Goal: Task Accomplishment & Management: Complete application form

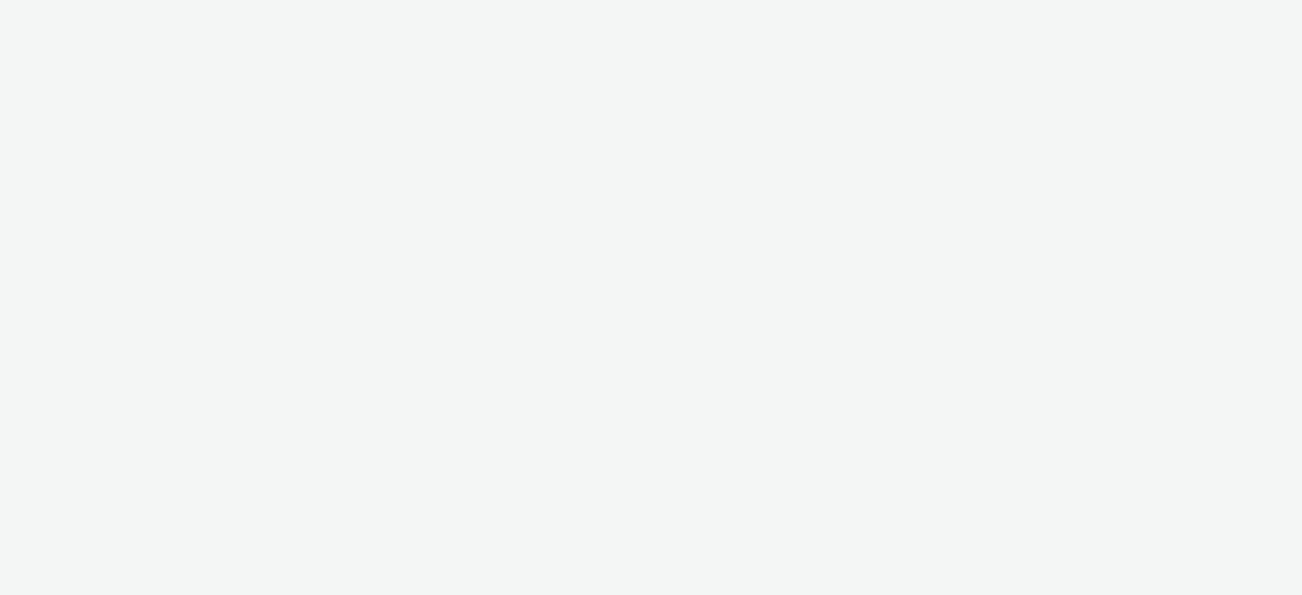
click at [860, 243] on div at bounding box center [651, 297] width 1302 height 595
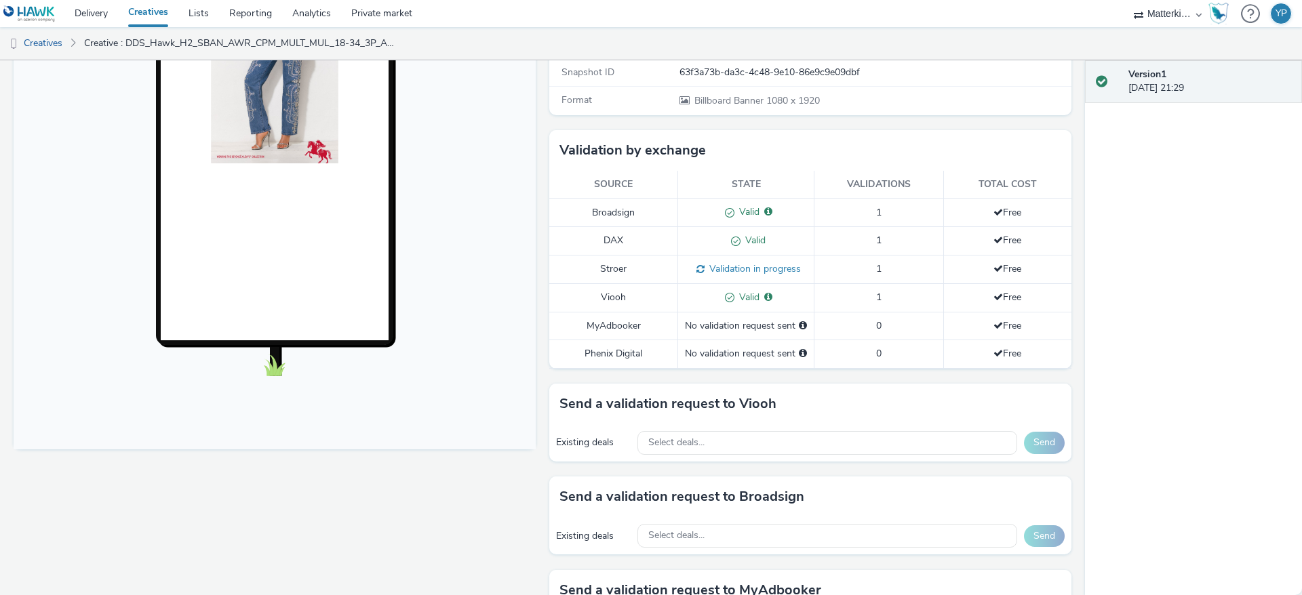
scroll to position [305, 0]
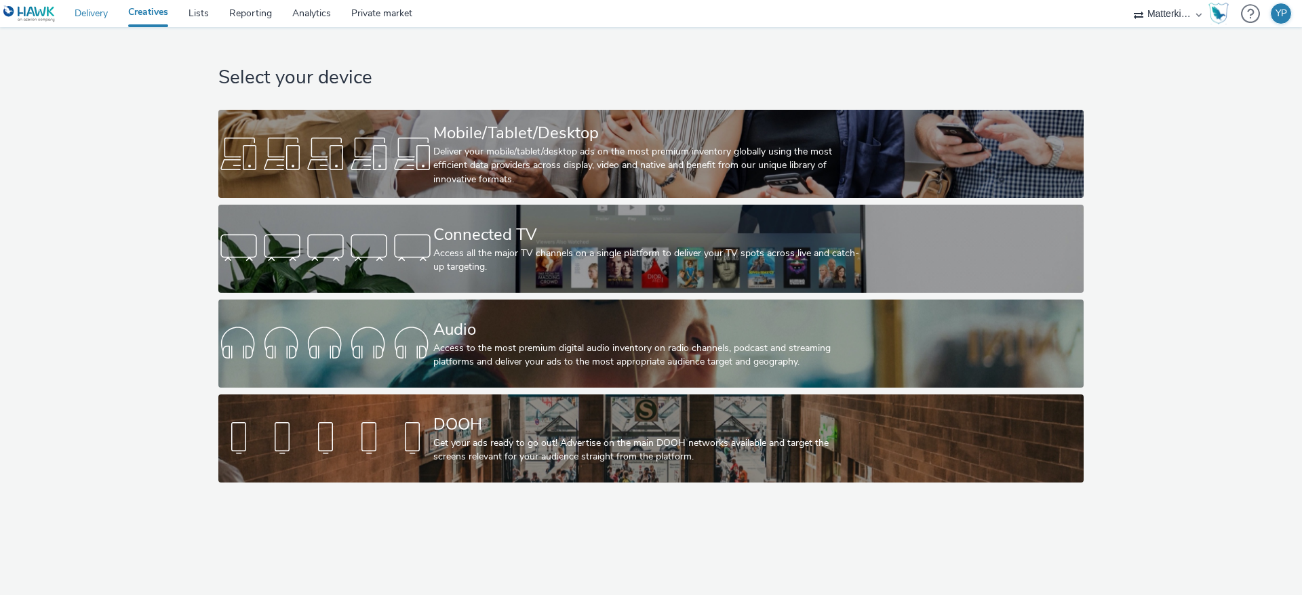
click at [81, 14] on link "Delivery" at bounding box center [91, 13] width 54 height 27
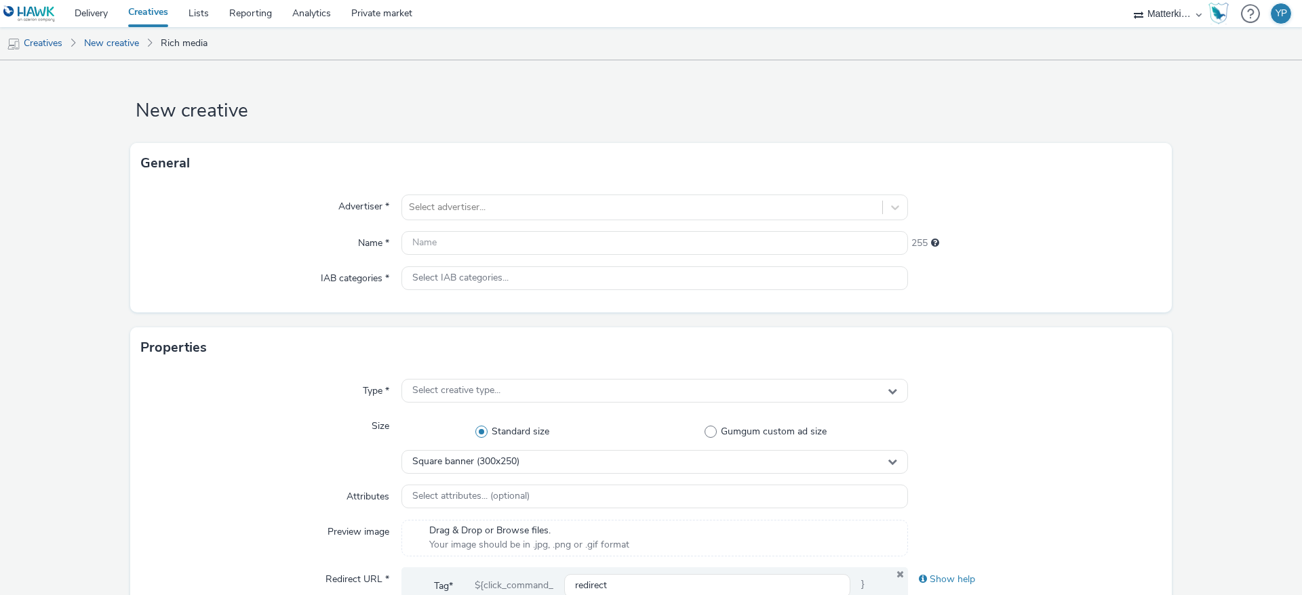
click at [70, 43] on li "Creatives" at bounding box center [38, 43] width 77 height 33
click at [62, 43] on link "Creatives" at bounding box center [34, 43] width 69 height 33
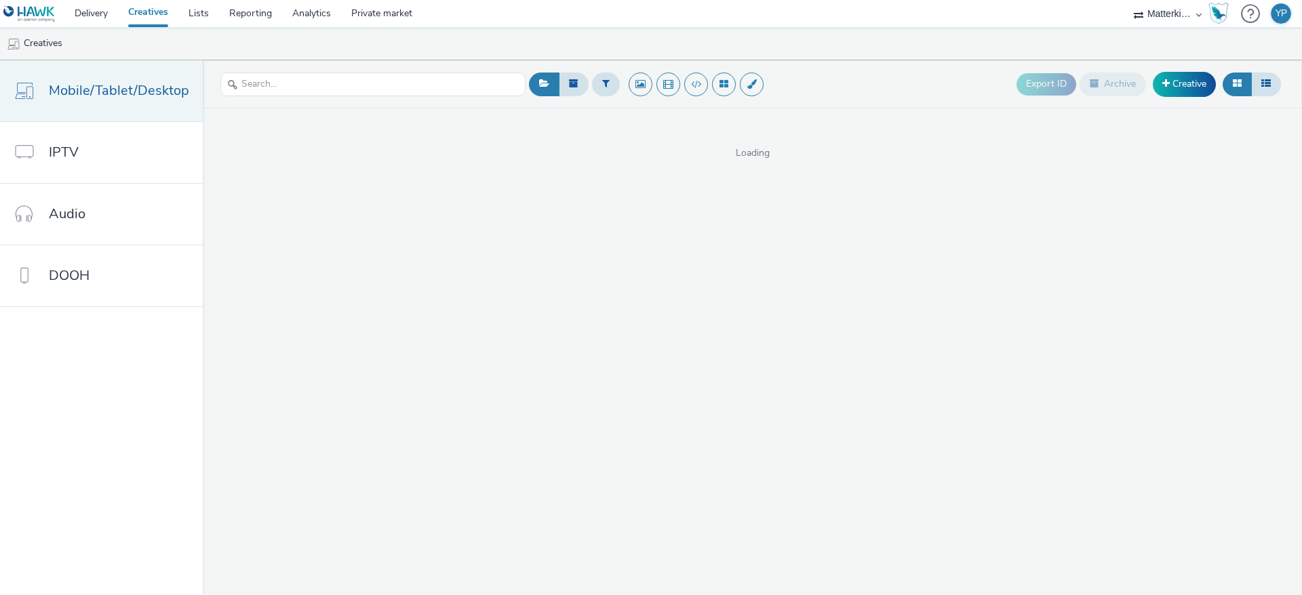
click at [148, 83] on span "Mobile/Tablet/Desktop" at bounding box center [119, 91] width 140 height 20
click at [1196, 86] on link "Creative" at bounding box center [1184, 84] width 63 height 24
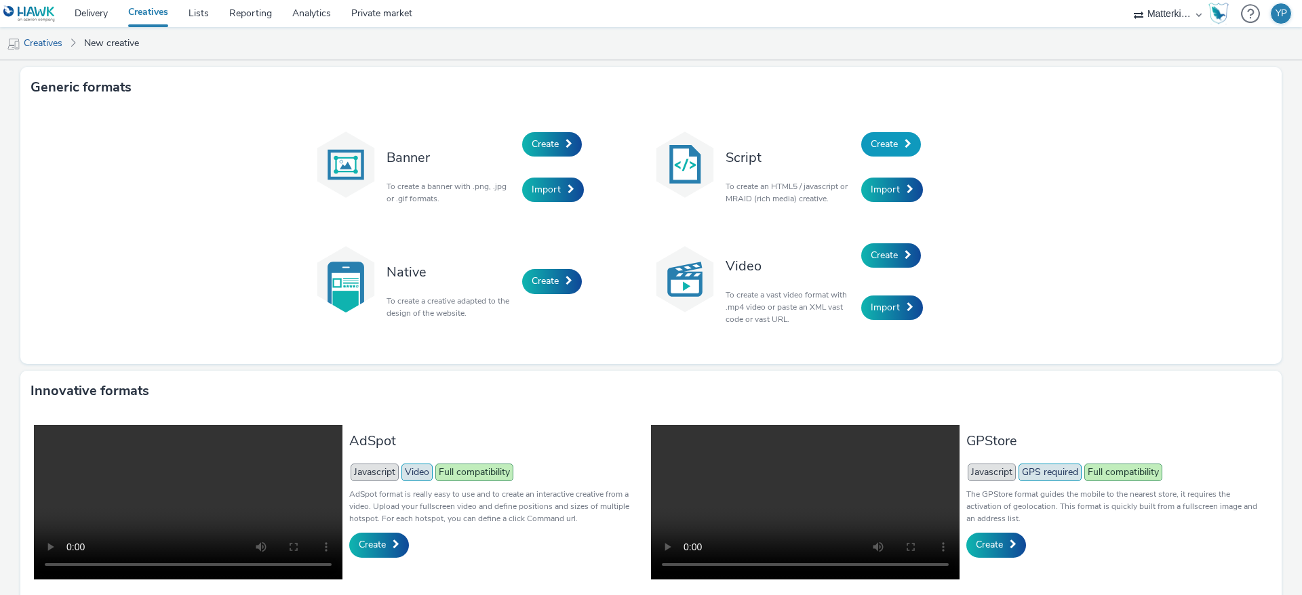
click at [879, 139] on span "Create" at bounding box center [884, 144] width 27 height 13
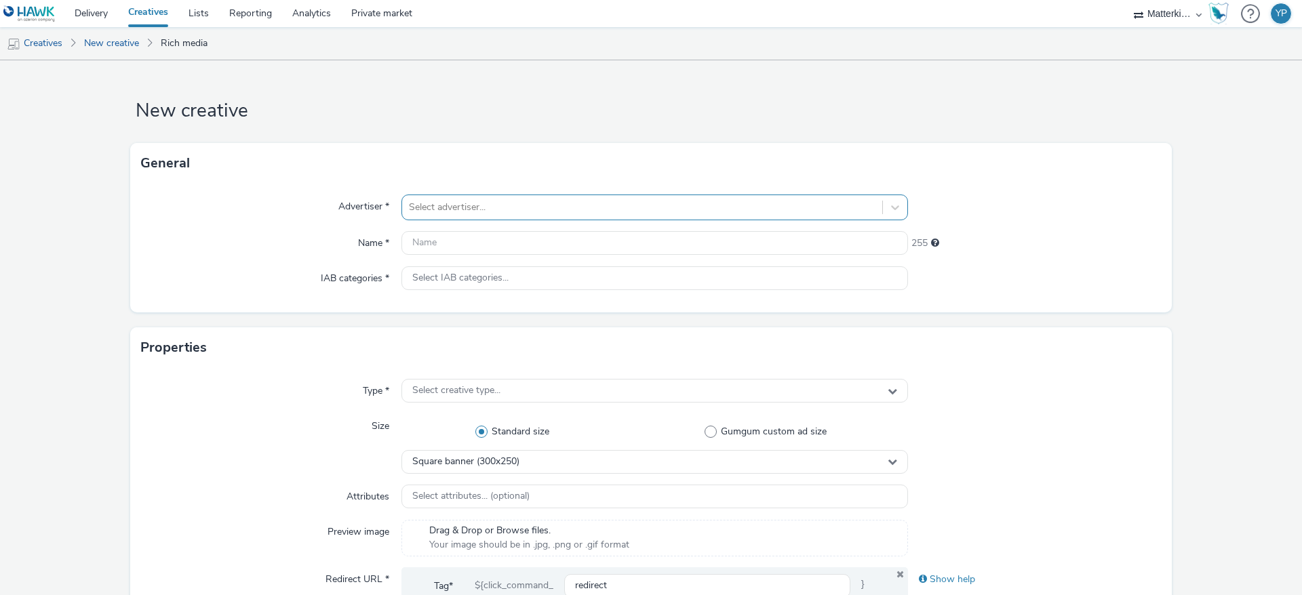
click at [593, 211] on div at bounding box center [642, 207] width 467 height 16
type input "levi"
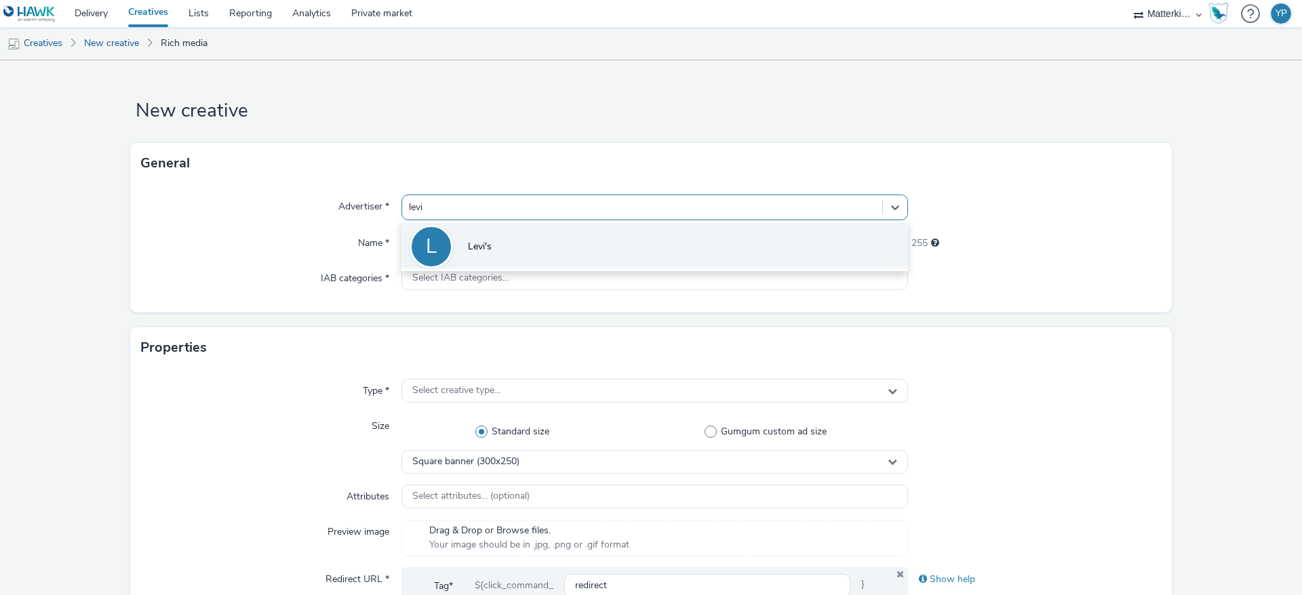
click at [593, 234] on li "L Levi's" at bounding box center [654, 245] width 507 height 45
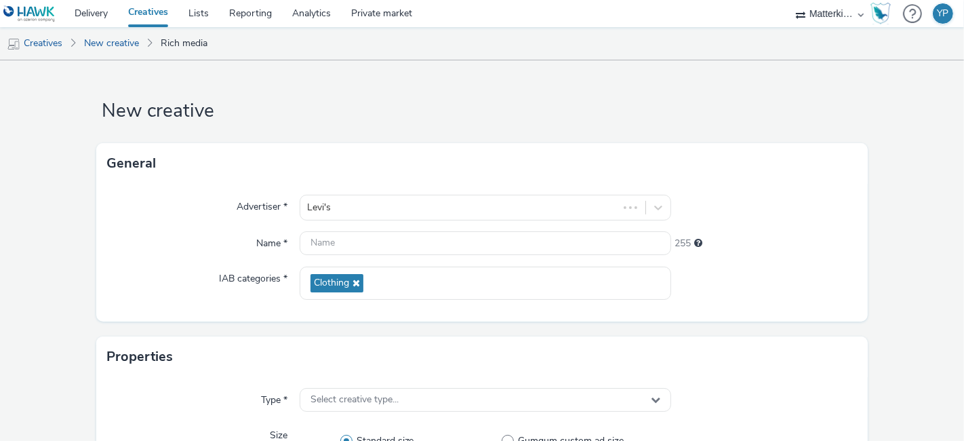
click at [790, 260] on div "Advertiser * Levi's Name * 255 IAB categories * Clothing" at bounding box center [482, 253] width 772 height 138
click at [635, 233] on input "text" at bounding box center [486, 243] width 372 height 24
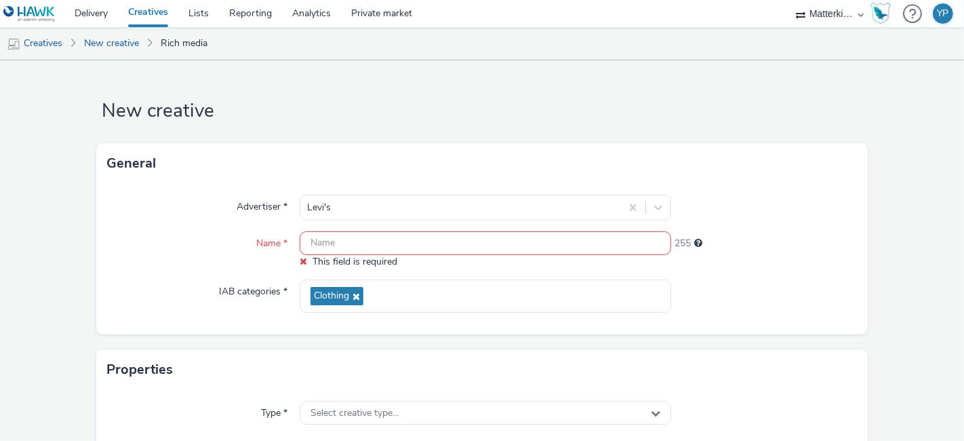
paste input "DDS_Hawk_H2_SBAN_CNS_CTR_MULT_MULT_NA_3P_FEM_A18-34_PRE_DV36_CPM_SSD_300x600_NA…"
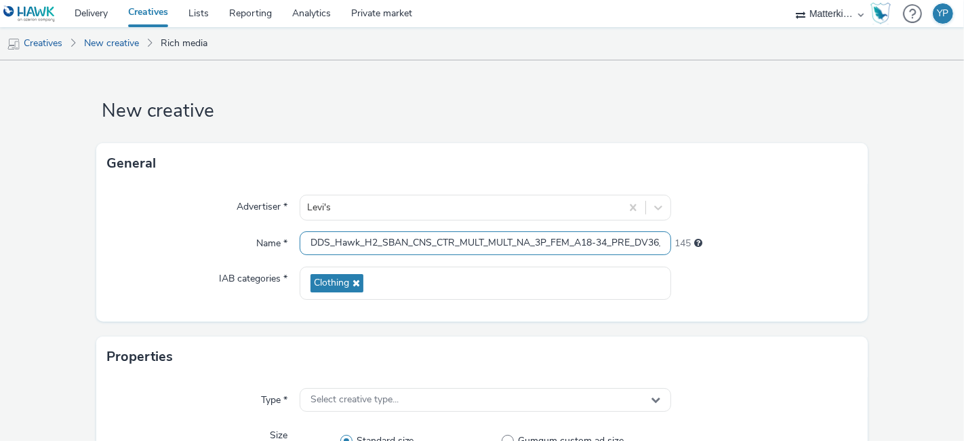
scroll to position [0, 285]
type input "DDS_Hawk_H2_SBAN_CNS_CTR_MULT_MULT_NA_3P_FEM_A18-34_PRE_DV36_CPM_SSD_300x600_NA…"
click at [707, 269] on div at bounding box center [764, 283] width 186 height 33
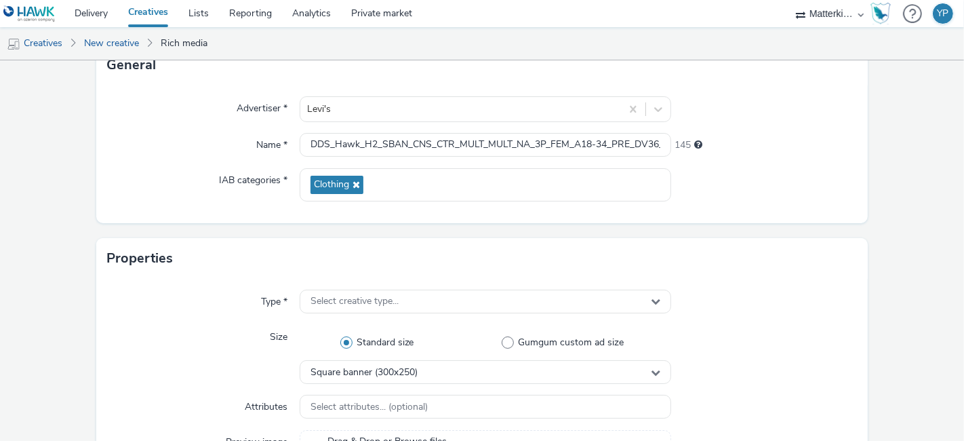
scroll to position [75, 0]
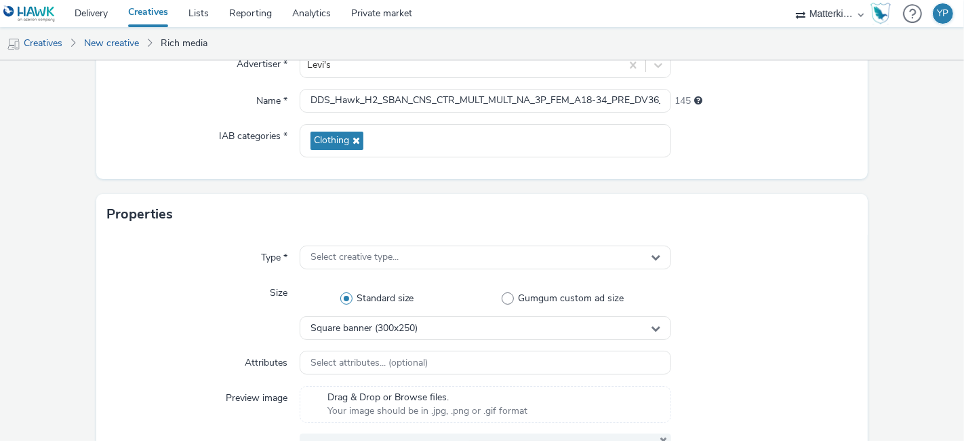
scroll to position [226, 0]
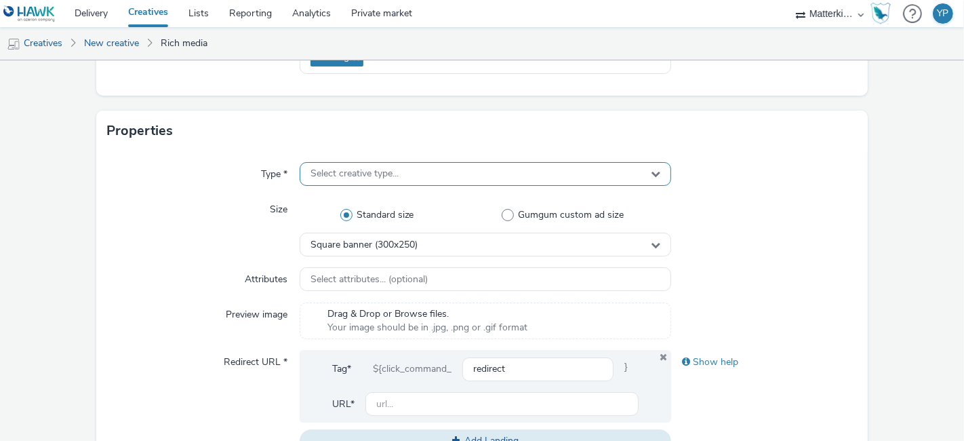
click at [331, 175] on span "Select creative type..." at bounding box center [355, 174] width 88 height 12
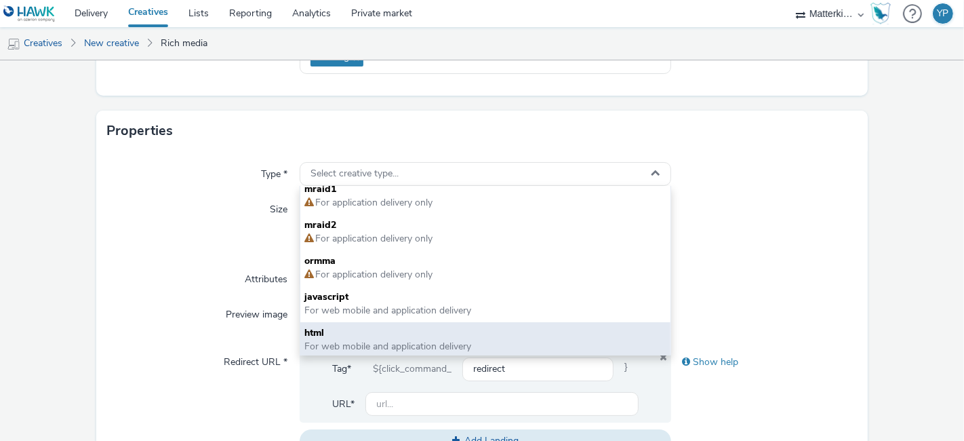
scroll to position [9, 0]
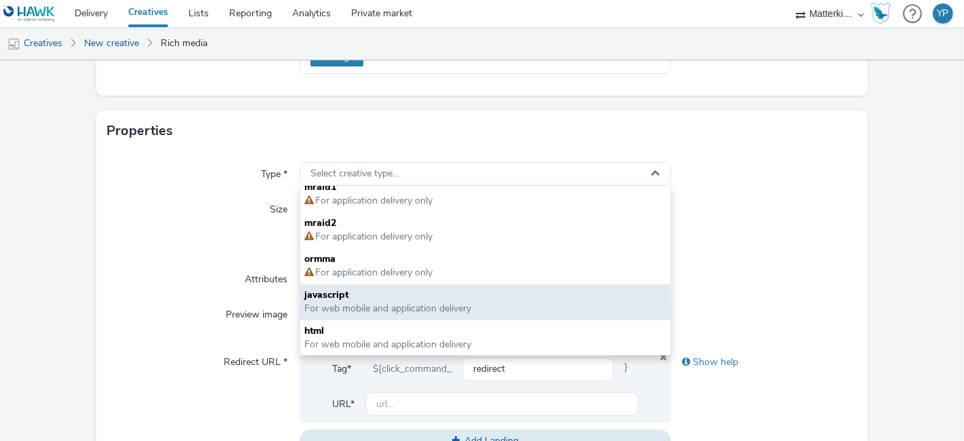
click at [396, 307] on span "For web mobile and application delivery" at bounding box center [387, 308] width 167 height 13
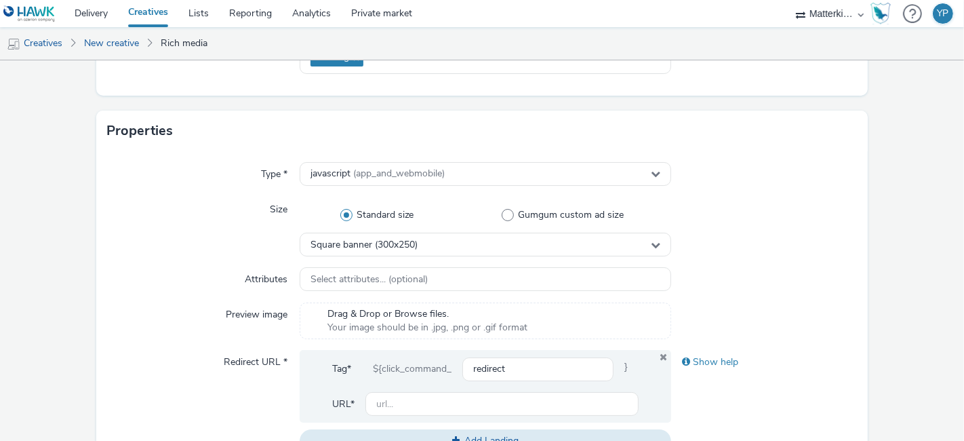
click at [710, 211] on div at bounding box center [764, 226] width 186 height 59
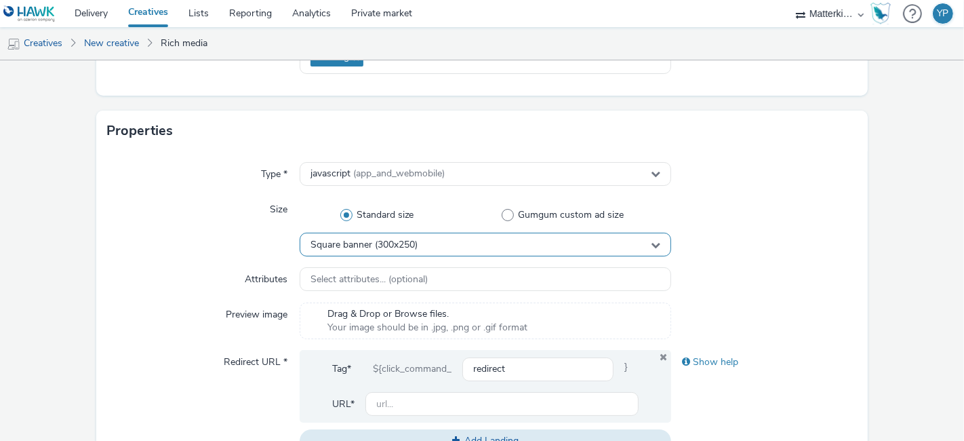
click at [476, 240] on div "Square banner (300x250)" at bounding box center [486, 245] width 372 height 24
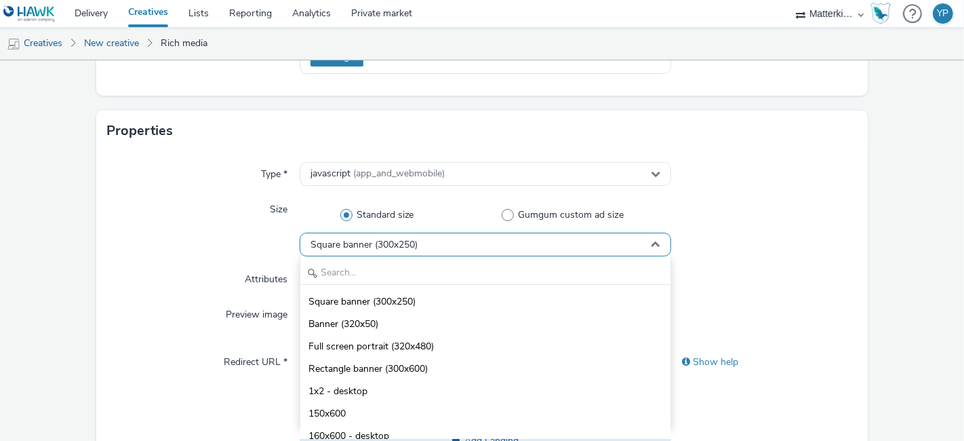
click at [473, 240] on div "Square banner (300x250)" at bounding box center [486, 245] width 372 height 24
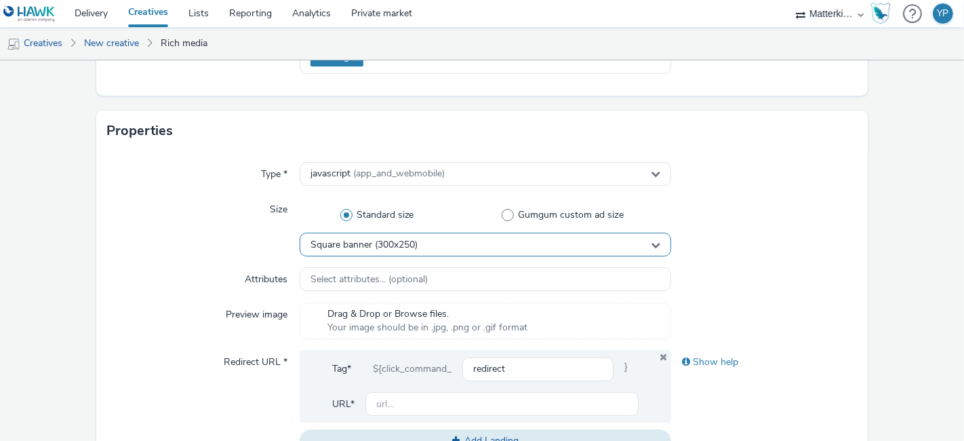
click at [467, 246] on div "Square banner (300x250)" at bounding box center [486, 245] width 372 height 24
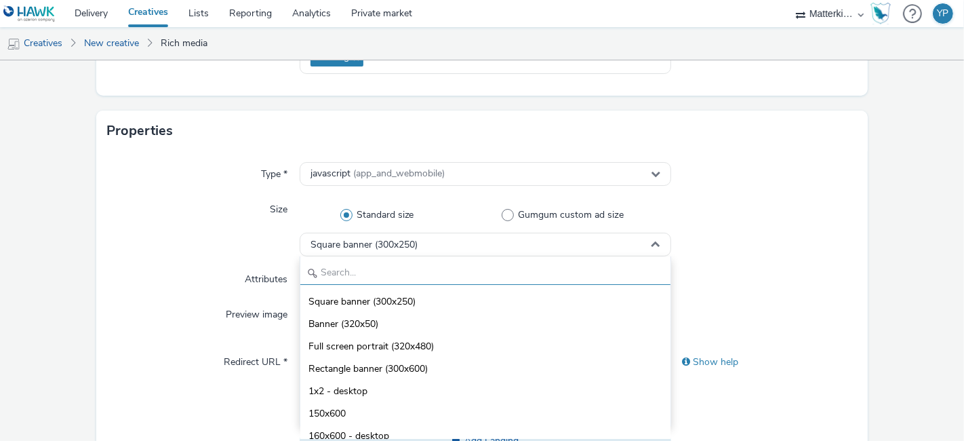
click at [462, 279] on input "text" at bounding box center [485, 273] width 370 height 24
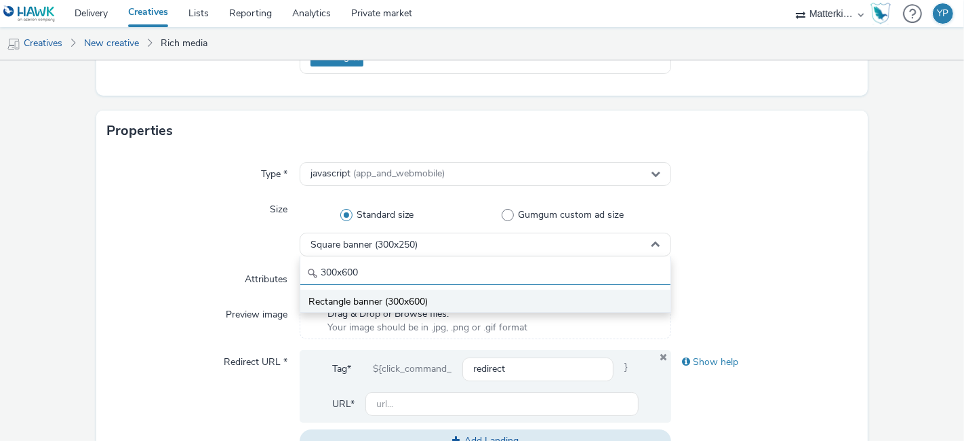
type input "300x600"
click at [337, 292] on li "Rectangle banner (300x600)" at bounding box center [485, 301] width 370 height 22
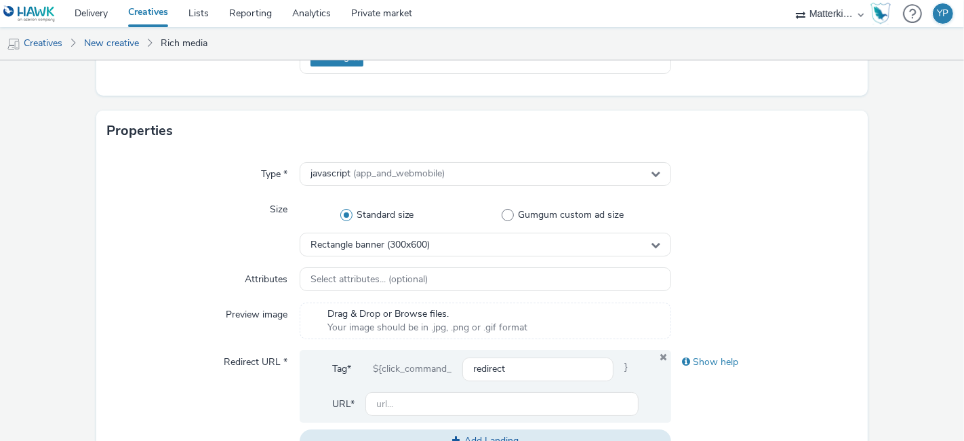
click at [261, 262] on div "Type * javascript (app_and_webmobile) Size Standard size Gumgum custom ad size …" at bounding box center [482, 312] width 772 height 323
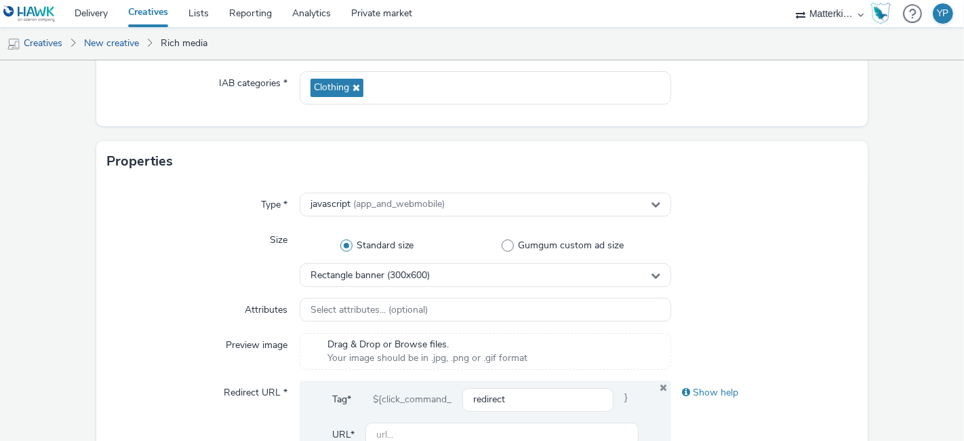
scroll to position [226, 0]
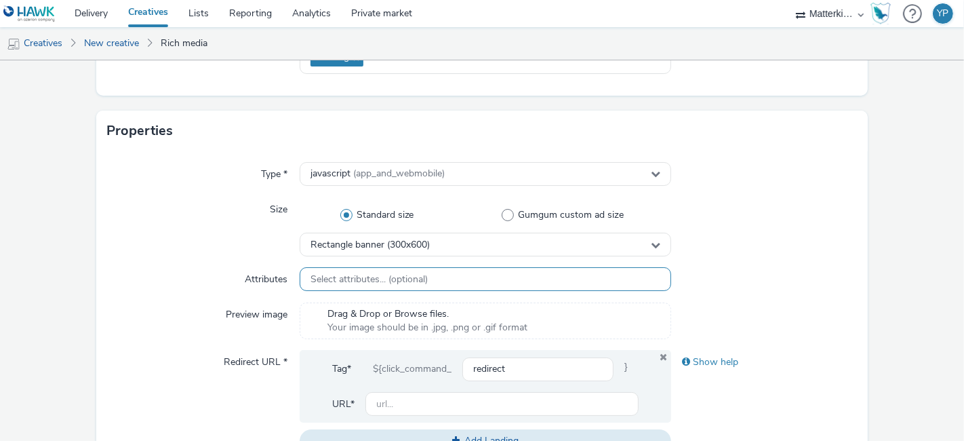
click at [357, 280] on span "Select attributes... (optional)" at bounding box center [369, 280] width 117 height 12
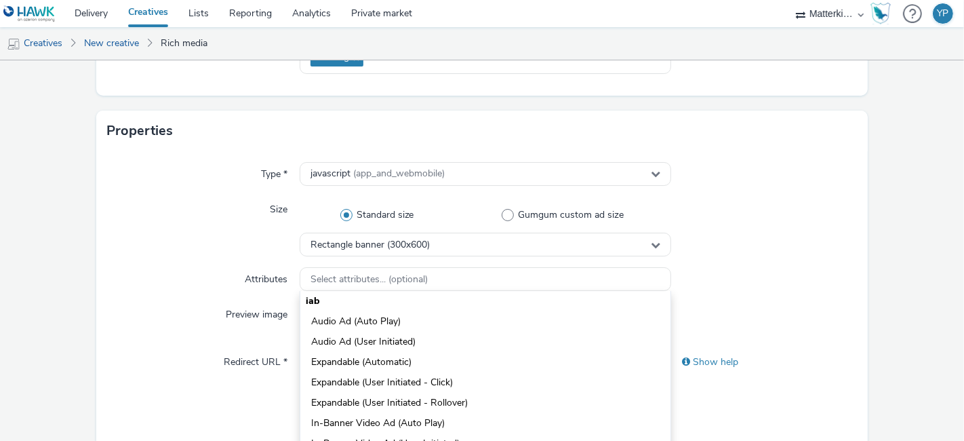
click at [241, 276] on label "Attributes" at bounding box center [266, 276] width 54 height 19
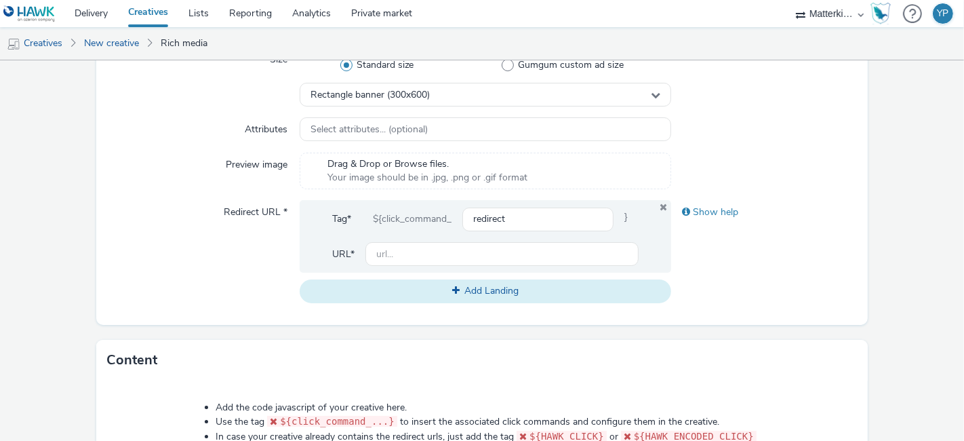
scroll to position [376, 0]
click at [418, 218] on div "${click_command_" at bounding box center [412, 218] width 100 height 24
click at [516, 210] on input "redirect" at bounding box center [537, 219] width 151 height 24
click at [437, 249] on input "text" at bounding box center [502, 253] width 273 height 24
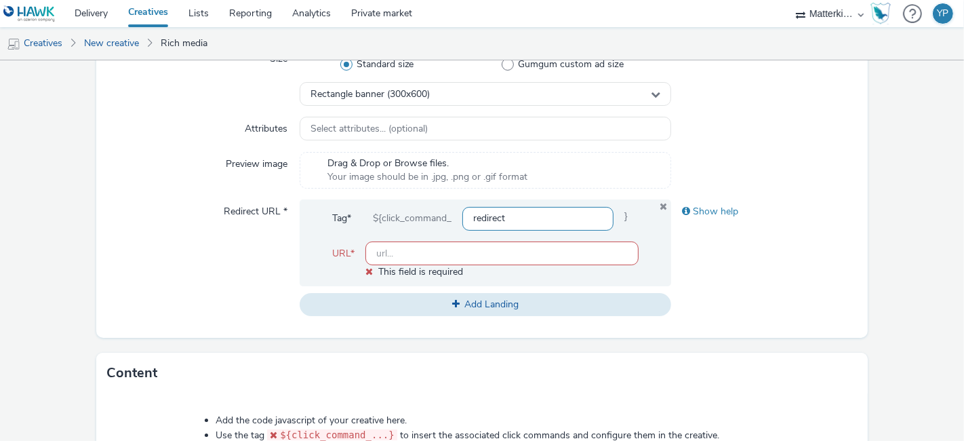
click at [541, 220] on input "redirect" at bounding box center [537, 219] width 151 height 24
drag, startPoint x: 550, startPoint y: 214, endPoint x: 465, endPoint y: 212, distance: 84.8
click at [465, 212] on input "redirect" at bounding box center [537, 219] width 151 height 24
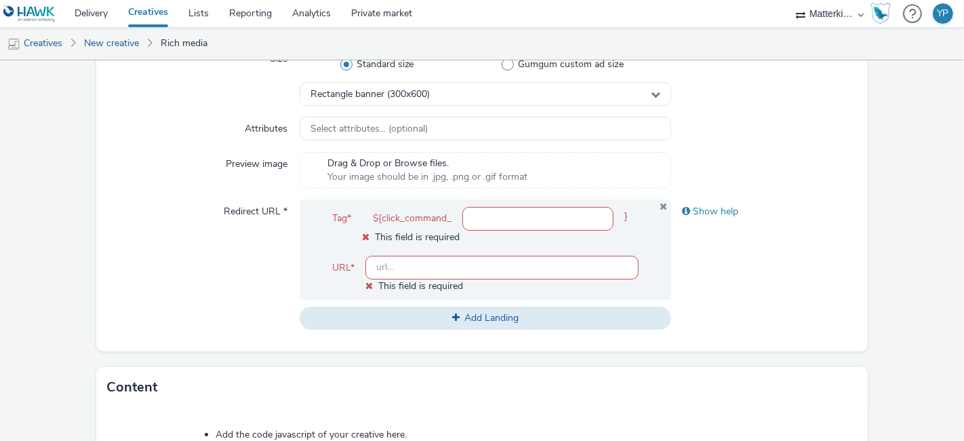
paste input "<ins class='dcmads' style='display:inline-block;width:300px;height:600px' data-…"
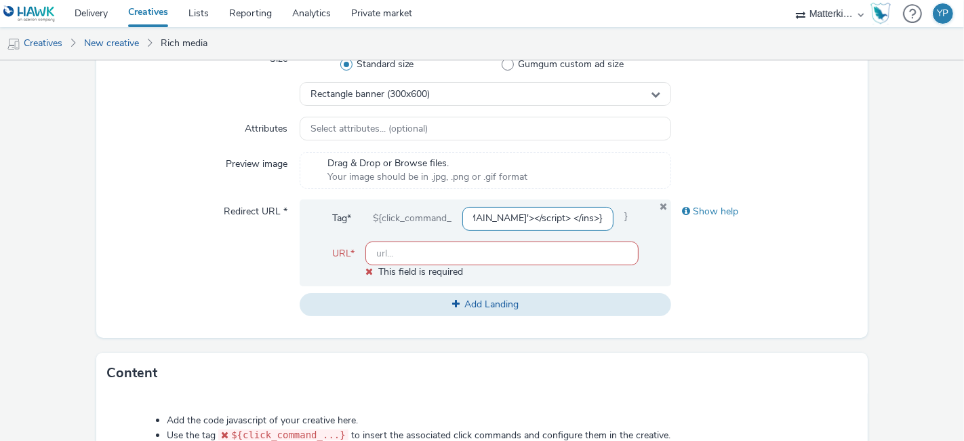
type input "<ins class='dcmads' style='display:inline-block;width:300px;height:600px' data-…"
click at [711, 239] on div "Show help" at bounding box center [764, 257] width 186 height 117
click at [566, 256] on input "text" at bounding box center [502, 253] width 273 height 24
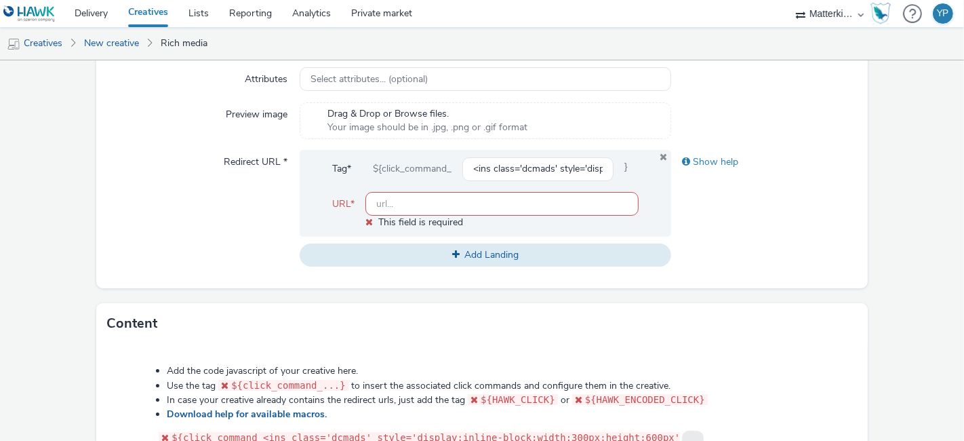
scroll to position [376, 0]
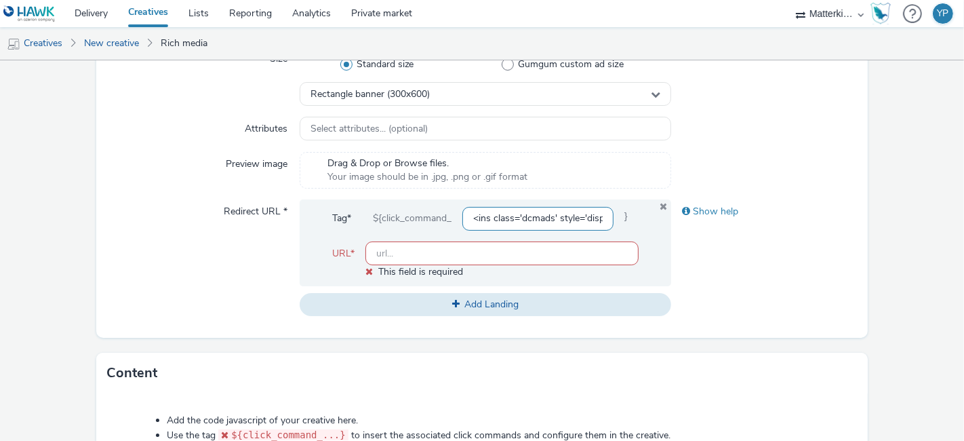
click at [564, 220] on input "<ins class='dcmads' style='display:inline-block;width:300px;height:600px' data-…" at bounding box center [537, 219] width 151 height 24
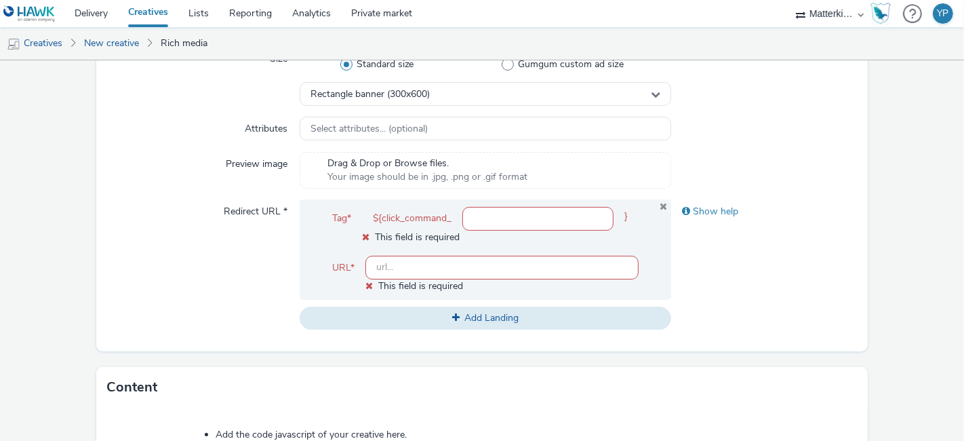
click at [437, 268] on input "text" at bounding box center [502, 268] width 273 height 24
drag, startPoint x: 437, startPoint y: 268, endPoint x: 634, endPoint y: 270, distance: 196.7
click at [634, 270] on div "Tag* ${click_command_ } This field is required URL* This field is required" at bounding box center [486, 249] width 372 height 100
click at [437, 218] on div "${click_command_" at bounding box center [412, 218] width 100 height 24
drag, startPoint x: 719, startPoint y: 208, endPoint x: 715, endPoint y: 218, distance: 11.0
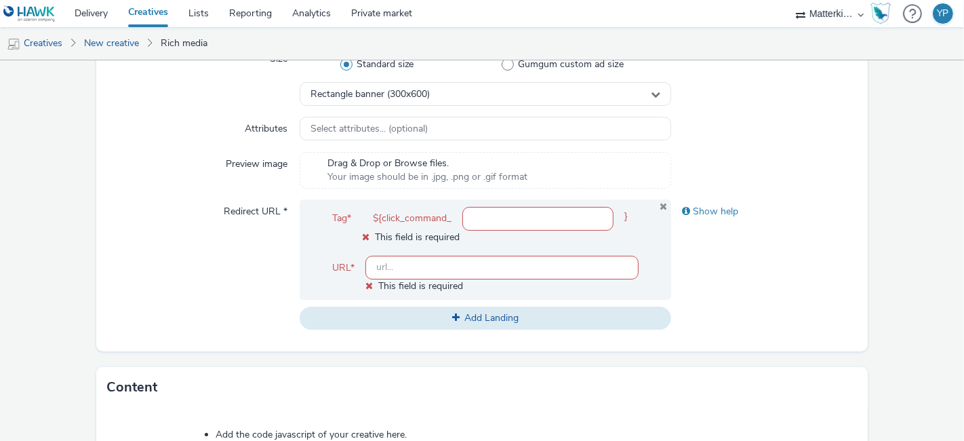
click at [719, 209] on div "Show help" at bounding box center [764, 211] width 186 height 24
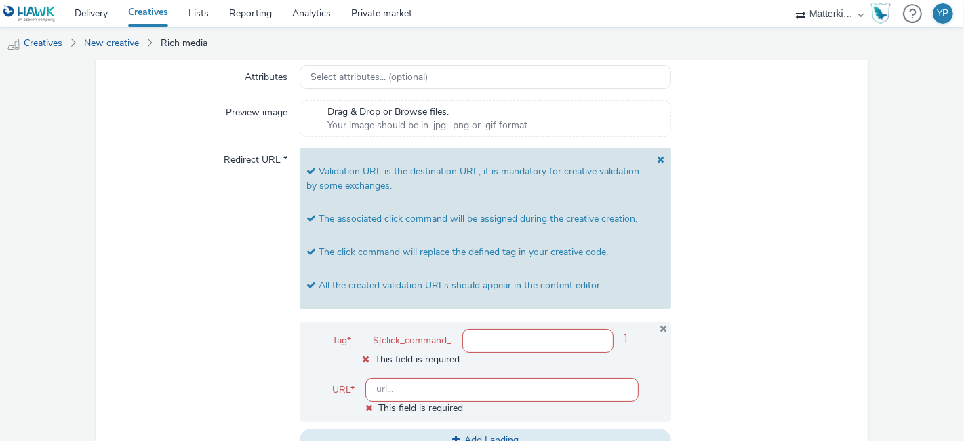
scroll to position [452, 0]
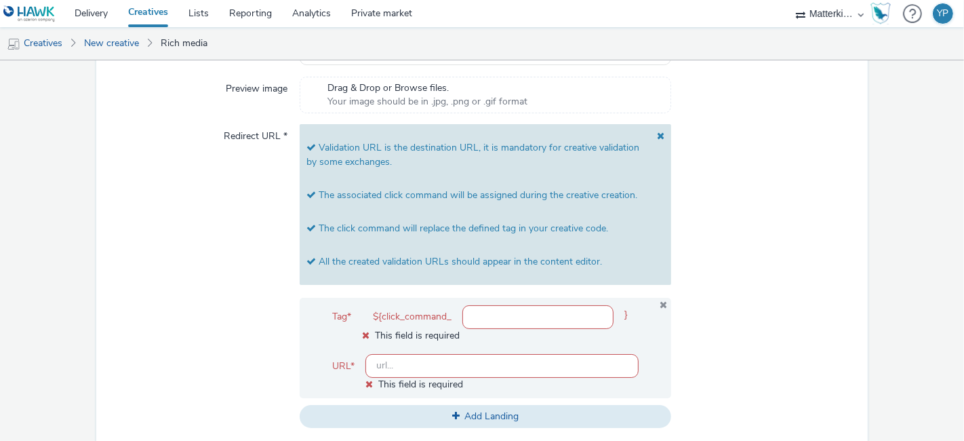
click at [533, 366] on input "text" at bounding box center [502, 366] width 273 height 24
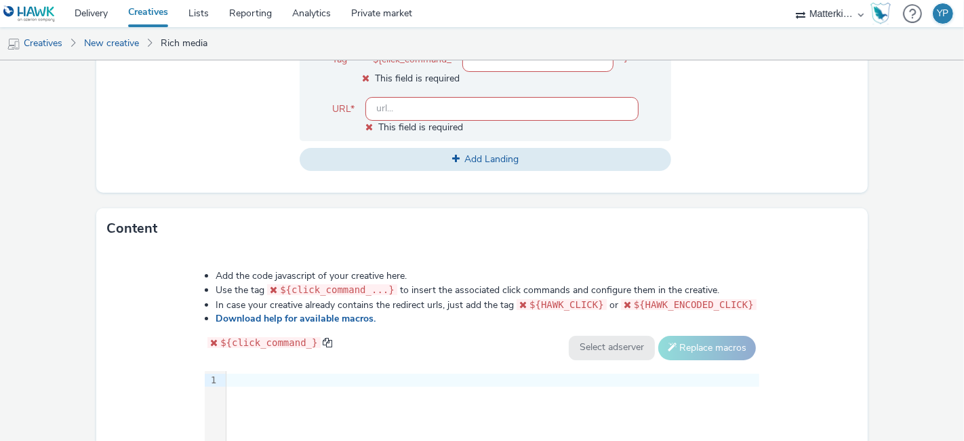
scroll to position [553, 0]
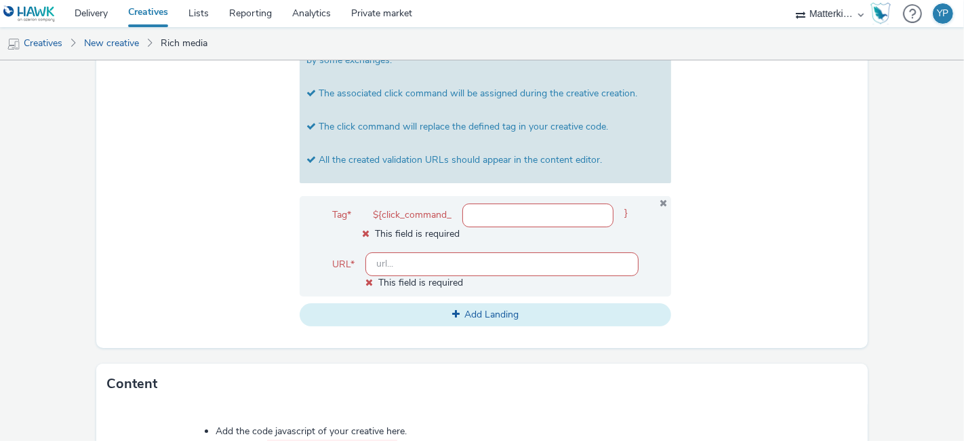
click at [507, 315] on span "Add Landing" at bounding box center [492, 314] width 54 height 13
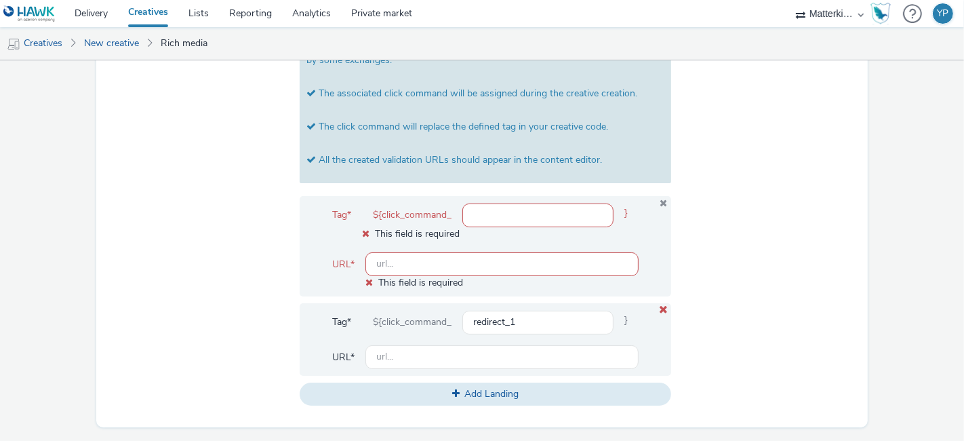
click at [658, 306] on icon at bounding box center [663, 310] width 11 height 9
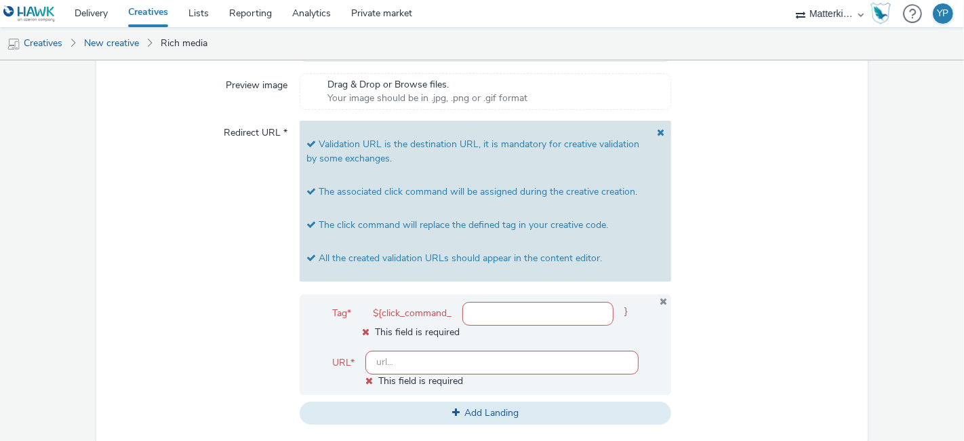
scroll to position [478, 0]
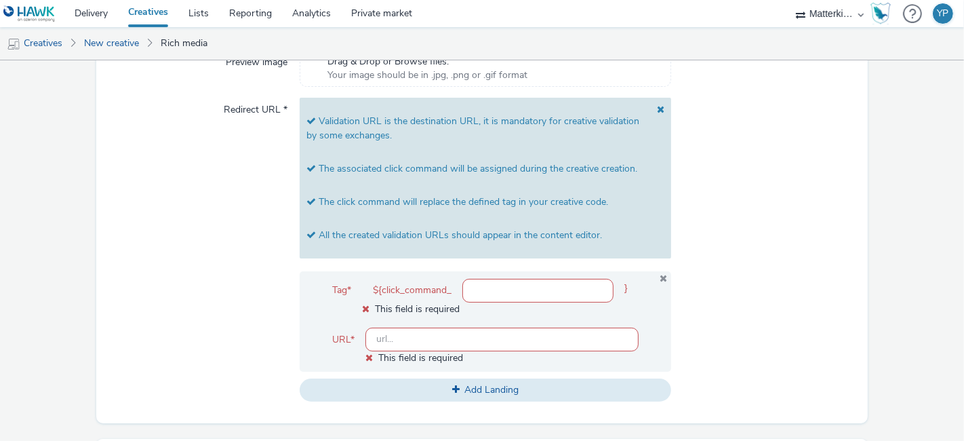
click at [550, 342] on input "text" at bounding box center [502, 340] width 273 height 24
click at [571, 285] on input "text" at bounding box center [537, 291] width 151 height 24
click at [517, 288] on input "text" at bounding box center [537, 291] width 151 height 24
paste input "<ins class='dcmads' style='display:inline-block;width:300px;height:600px' data-…"
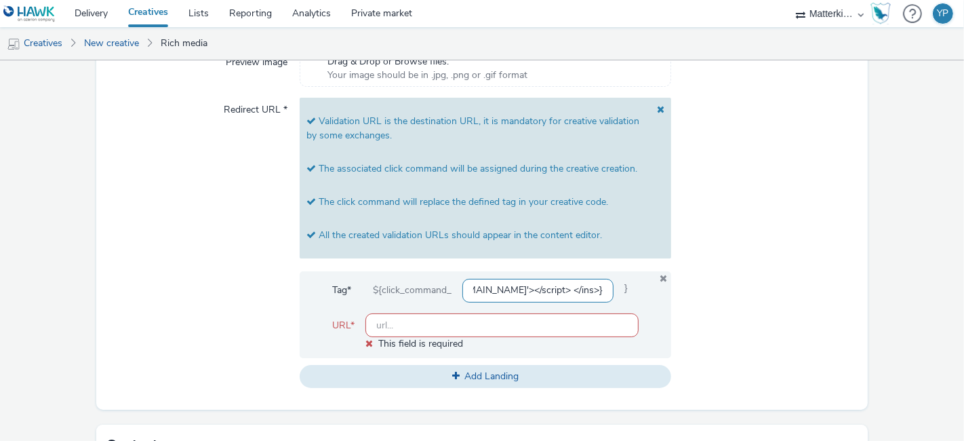
type input "<ins class='dcmads' style='display:inline-block;width:300px;height:600px' data-…"
click at [707, 328] on div at bounding box center [764, 243] width 186 height 290
click at [650, 105] on span at bounding box center [657, 127] width 14 height 47
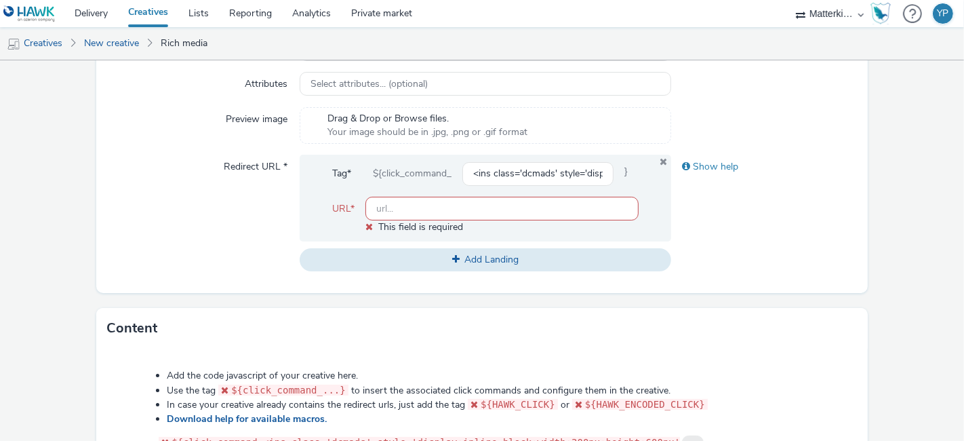
scroll to position [403, 0]
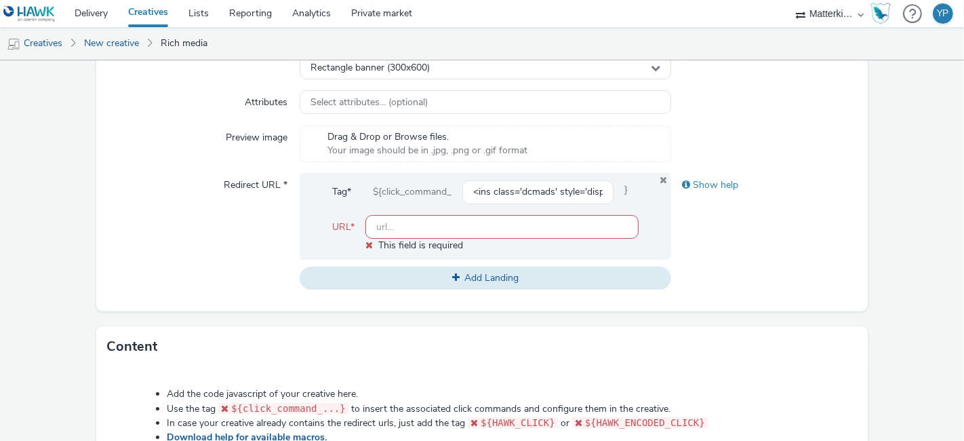
click at [502, 226] on input "text" at bounding box center [502, 227] width 273 height 24
click at [474, 232] on input "text" at bounding box center [502, 227] width 273 height 24
paste input "https://ad.doubleclick.net/ddm/jump/N286406.5458154HAWKUK/B33913253.426953717;s…"
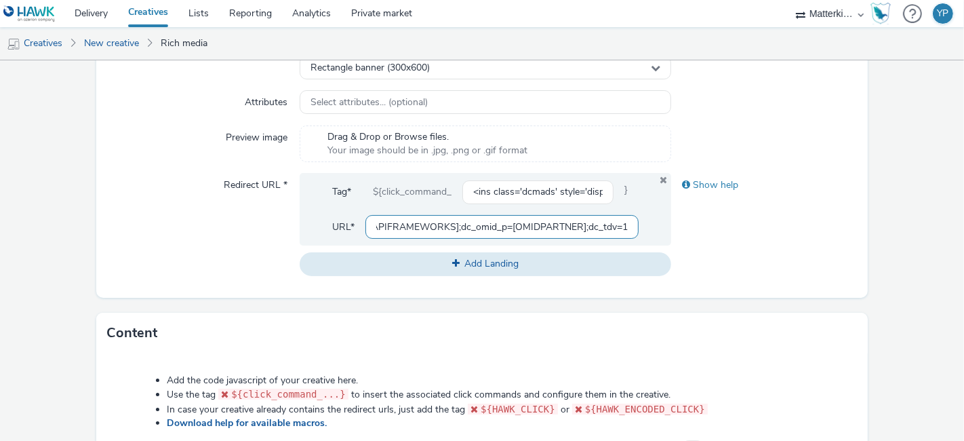
type input "https://ad.doubleclick.net/ddm/jump/N286406.5458154HAWKUK/B33913253.426953717;s…"
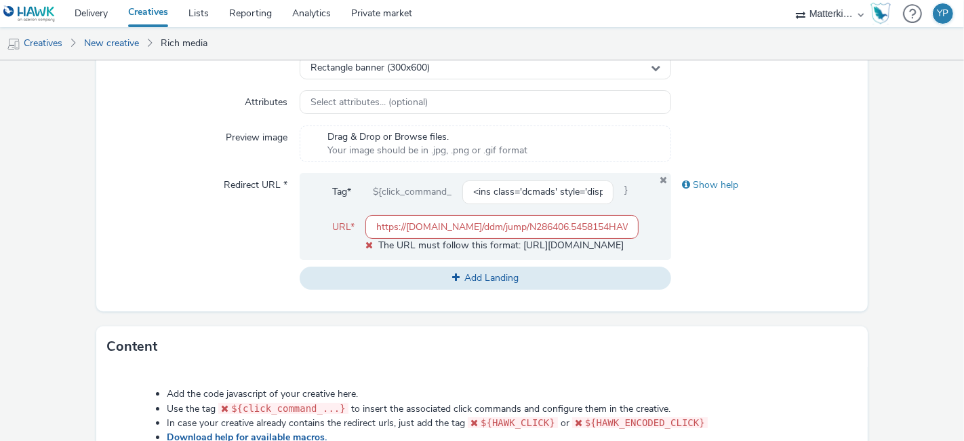
click at [649, 277] on div "Type * javascript (app_and_webmobile) Size Standard size Gumgum custom ad size …" at bounding box center [482, 142] width 772 height 337
drag, startPoint x: 446, startPoint y: 223, endPoint x: 841, endPoint y: 247, distance: 396.1
click at [841, 247] on div "Redirect URL * Tag* ${click_command_ <ins class='dcmads' style='display:inline-…" at bounding box center [482, 231] width 750 height 117
click at [772, 248] on div "Show help" at bounding box center [764, 231] width 186 height 117
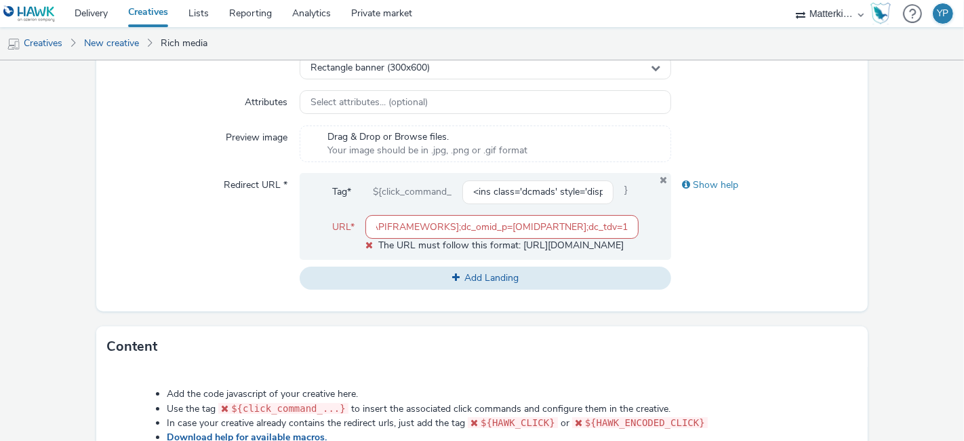
scroll to position [0, 0]
drag, startPoint x: 499, startPoint y: 278, endPoint x: 678, endPoint y: 243, distance: 182.5
click at [678, 243] on div "Redirect URL * Tag* ${click_command_ <ins class='dcmads' style='display:inline-…" at bounding box center [482, 231] width 750 height 117
click at [575, 268] on button "Add Landing" at bounding box center [486, 278] width 372 height 23
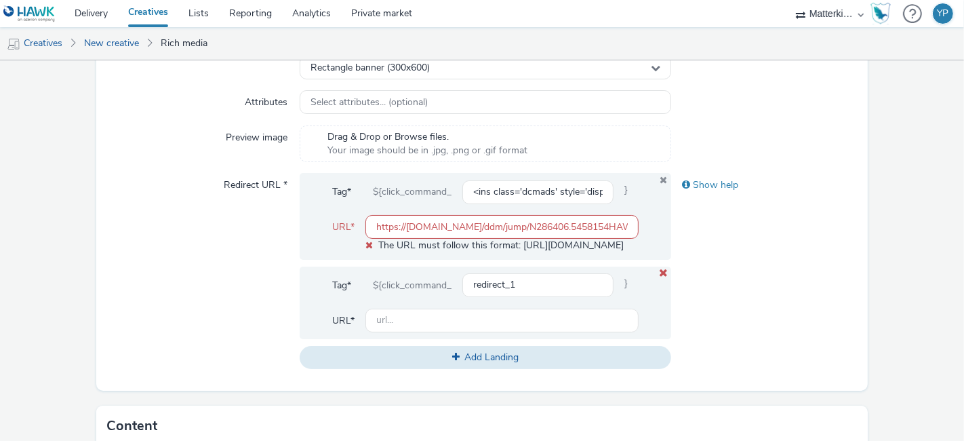
click at [658, 269] on icon at bounding box center [663, 273] width 11 height 9
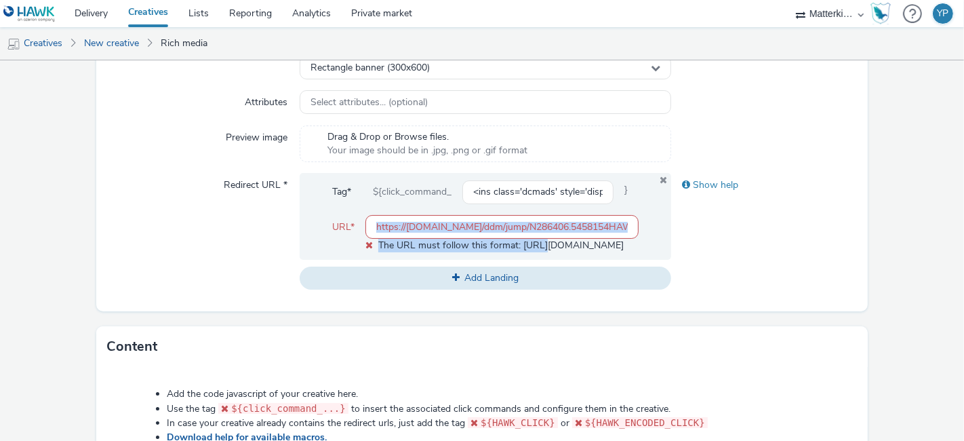
drag, startPoint x: 537, startPoint y: 242, endPoint x: 639, endPoint y: 234, distance: 102.0
click at [636, 235] on div "Tag* ${click_command_ <ins class='dcmads' style='display:inline-block;width:300…" at bounding box center [486, 216] width 372 height 86
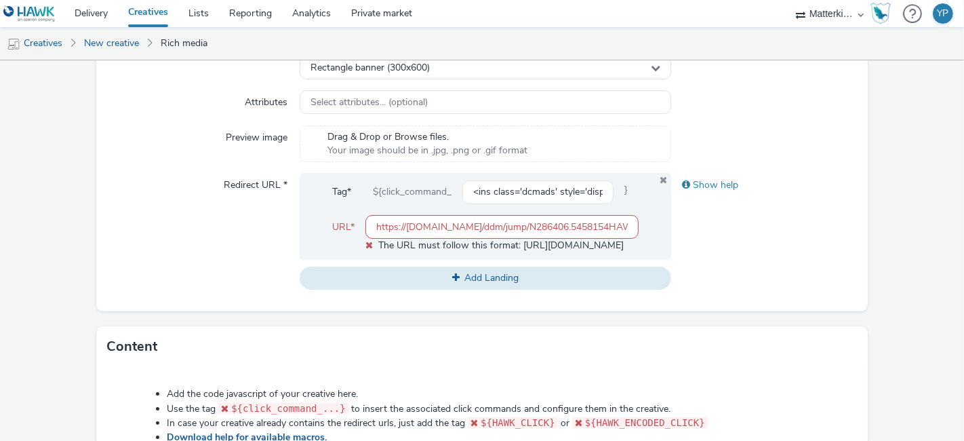
click at [671, 233] on div "Show help" at bounding box center [764, 231] width 186 height 117
click at [568, 191] on input "<ins class='dcmads' style='display:inline-block;width:300px;height:600px' data-…" at bounding box center [537, 192] width 151 height 24
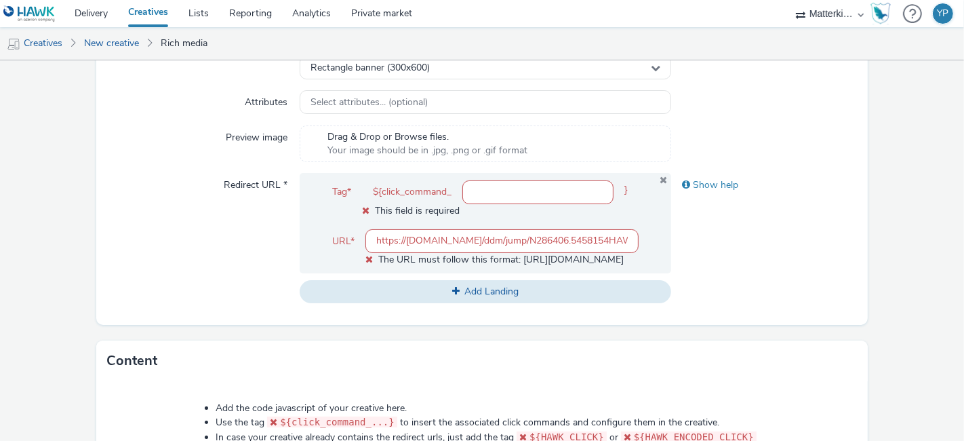
paste input ""<script src=""https://aam.a47b.com/aam?asid=E7dMmXSv&af=${HAWK_CREATIVE_SIZE&a…"
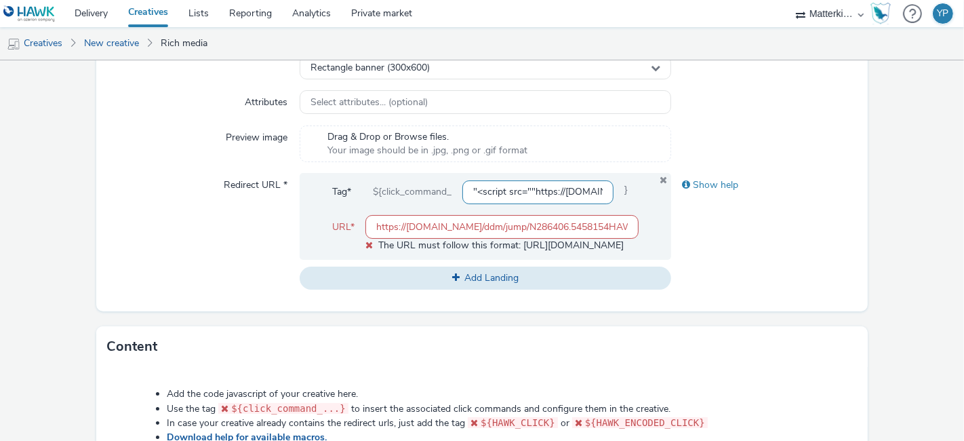
scroll to position [0, 2869]
type input ""<script src=""https://aam.a47b.com/aam?asid=E7dMmXSv&af=${HAWK_CREATIVE_SIZE&a…"
click at [507, 193] on input ""<script src=""https://aam.a47b.com/aam?asid=E7dMmXSv&af=${HAWK_CREATIVE_SIZE&a…" at bounding box center [537, 192] width 151 height 24
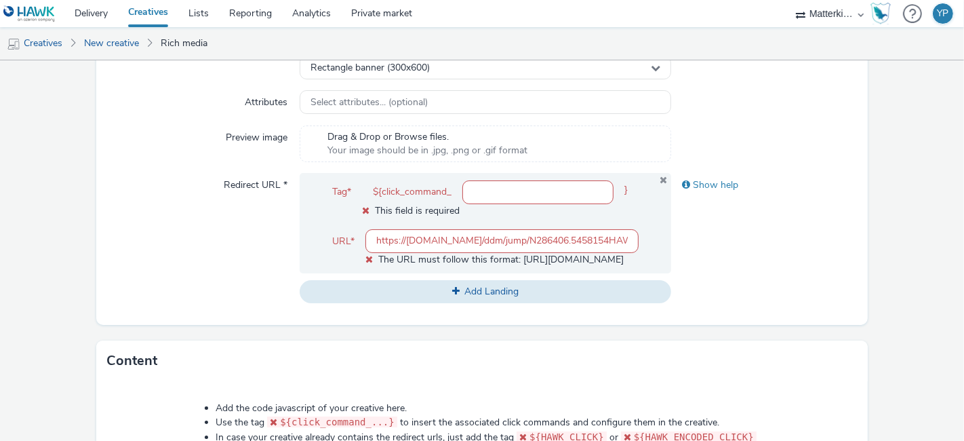
paste input "text"
click at [524, 198] on input "text" at bounding box center [537, 192] width 151 height 24
paste input "<script src="https://aam.a47b.com/aam?asid=E7dMmXSv&af=${HAWK_CREATIVE_SIZE&ad=…"
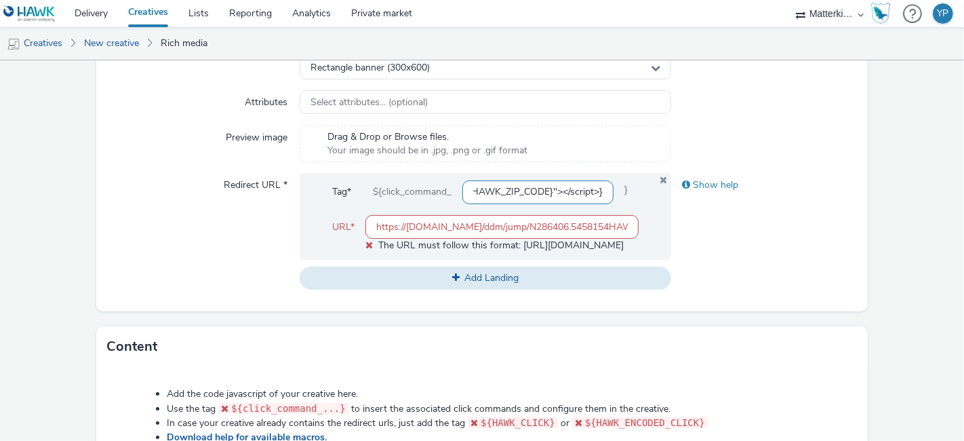
type input "<script src="https://aam.a47b.com/aam?asid=E7dMmXSv&af=${HAWK_CREATIVE_SIZE&ad=…"
drag, startPoint x: 690, startPoint y: 256, endPoint x: 686, endPoint y: 232, distance: 24.7
click at [690, 256] on div "Show help" at bounding box center [764, 231] width 186 height 117
click at [693, 185] on div "Show help" at bounding box center [764, 185] width 186 height 24
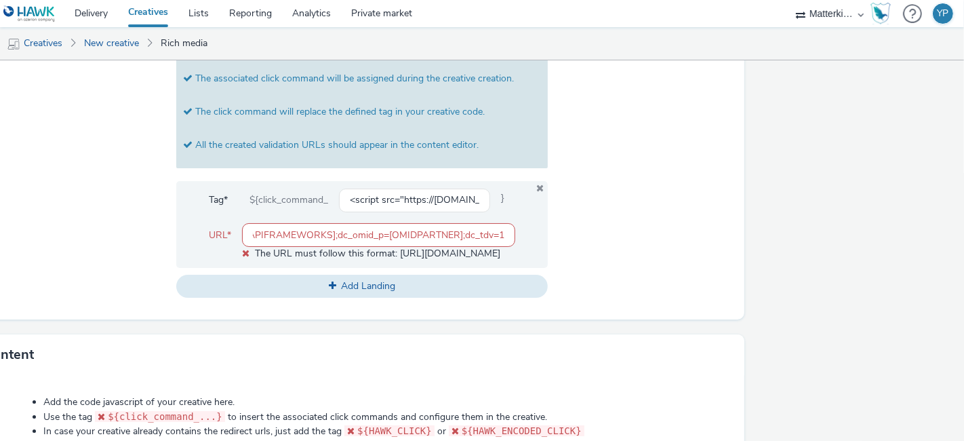
scroll to position [568, 232]
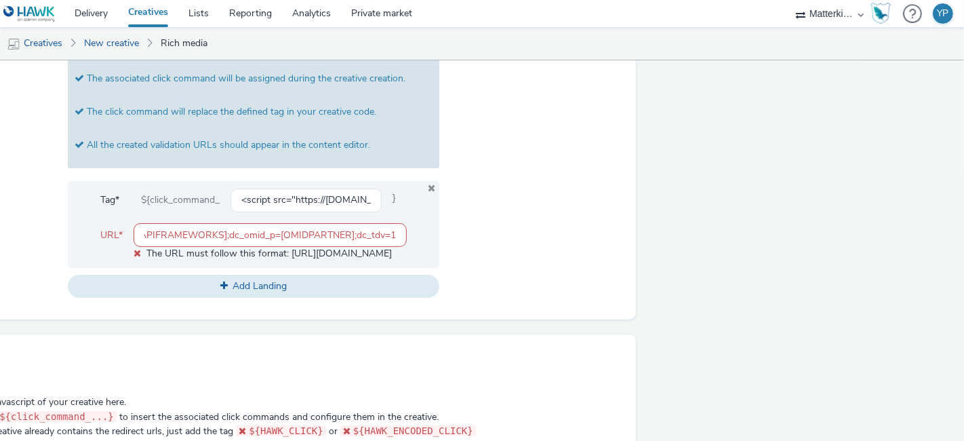
drag, startPoint x: 479, startPoint y: 230, endPoint x: 964, endPoint y: 237, distance: 484.2
click at [964, 237] on div "New creative General Advertiser * Levi's Name * DDS_Hawk_H2_SBAN_CNS_CTR_MULT_M…" at bounding box center [482, 250] width 964 height 380
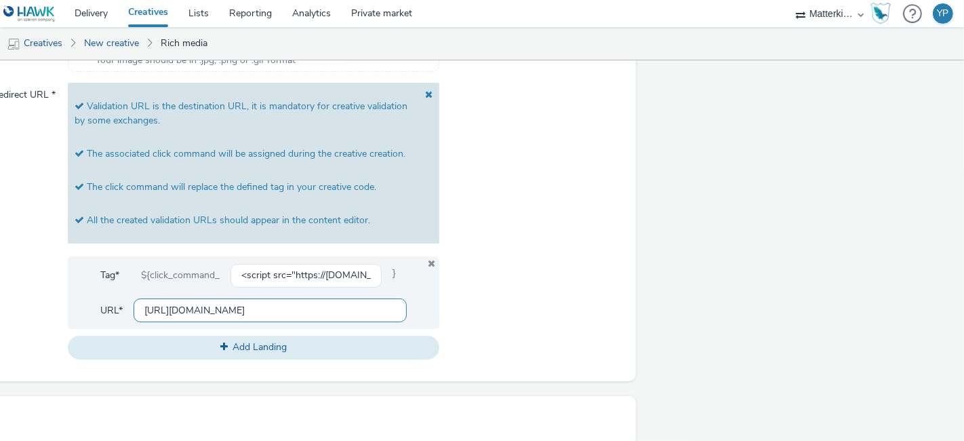
scroll to position [493, 0]
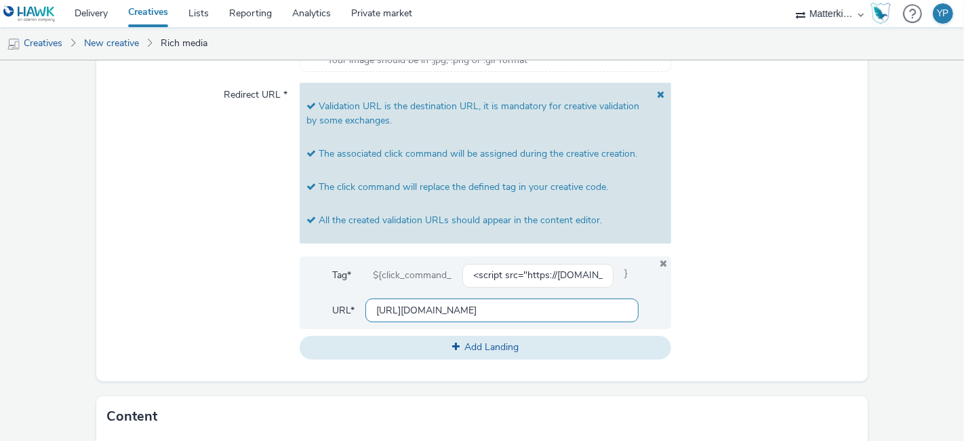
click at [420, 316] on input "https://ad.doubleclick.net/" at bounding box center [502, 310] width 273 height 24
type input "https://ad.doubleclick.net/"
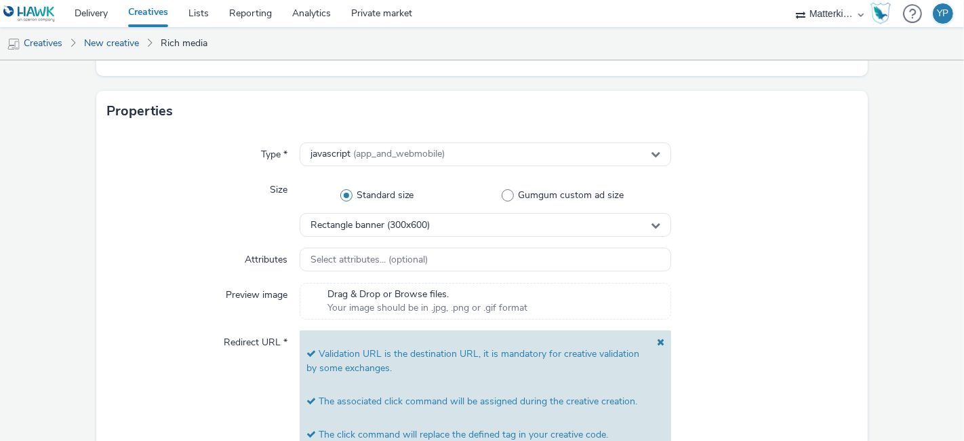
scroll to position [452, 0]
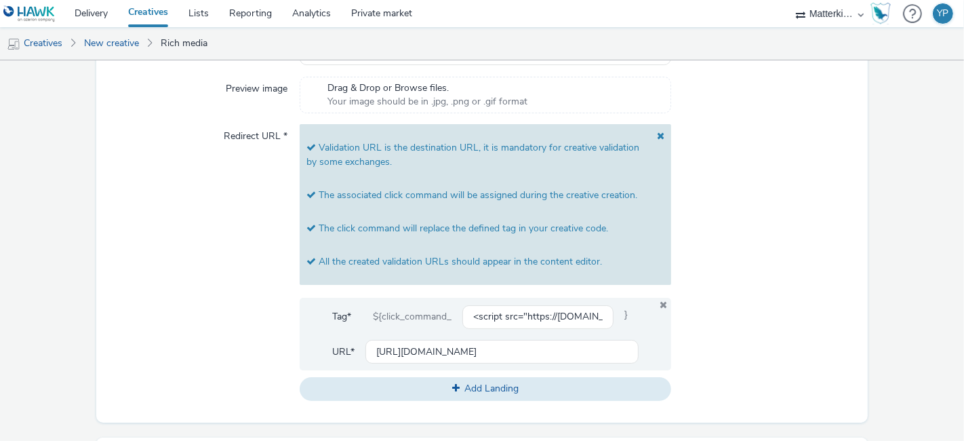
click at [724, 303] on div at bounding box center [764, 262] width 186 height 276
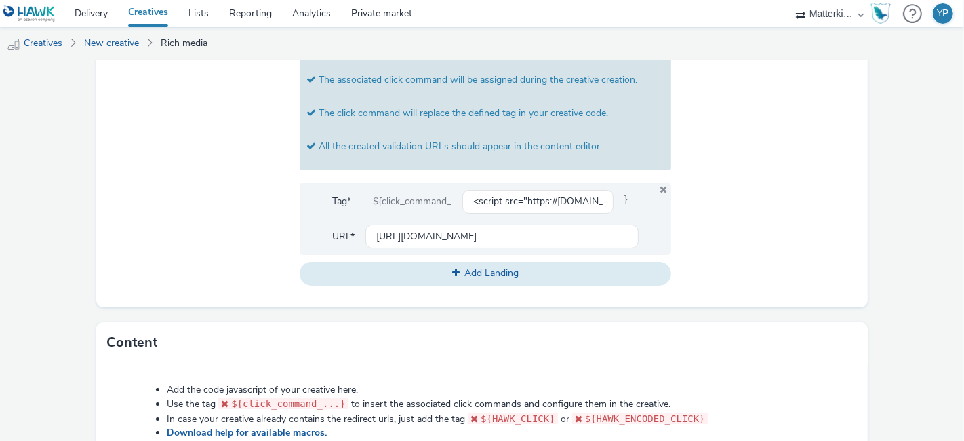
scroll to position [629, 0]
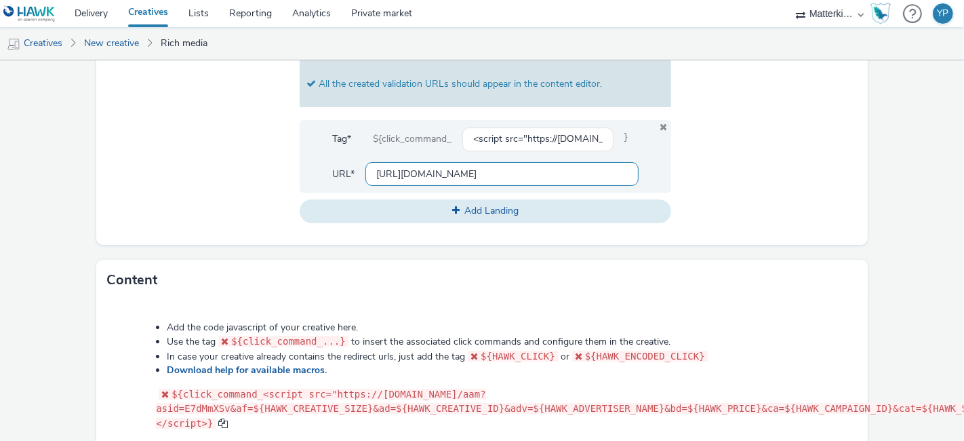
drag, startPoint x: 498, startPoint y: 171, endPoint x: 332, endPoint y: 172, distance: 166.1
click at [332, 172] on div "URL* https://ad.doubleclick.net/" at bounding box center [485, 174] width 307 height 24
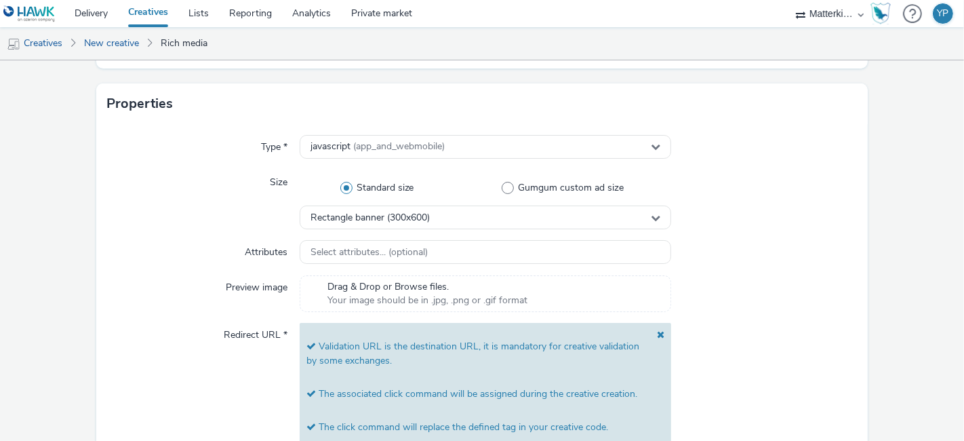
scroll to position [0, 0]
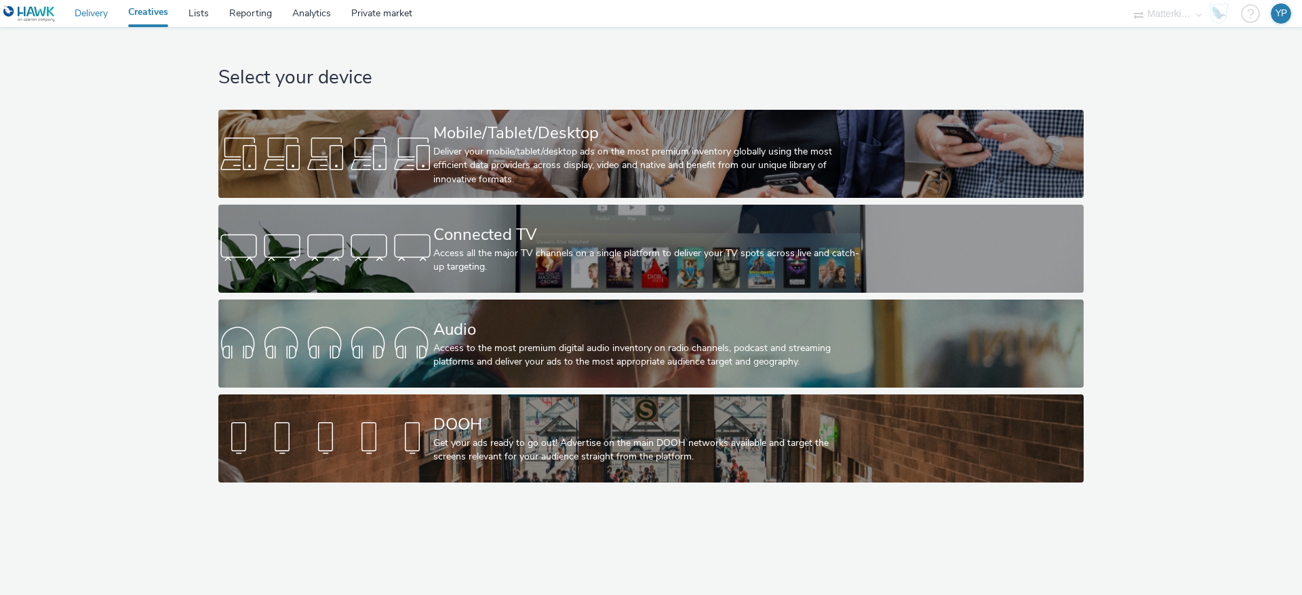
click at [87, 2] on link "Delivery" at bounding box center [91, 13] width 54 height 27
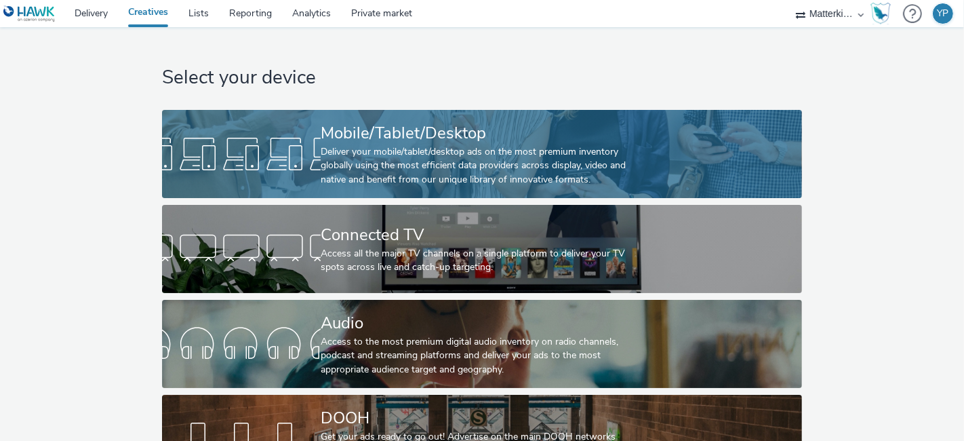
click at [427, 161] on div "Deliver your mobile/tablet/desktop ads on the most premium inventory globally u…" at bounding box center [479, 165] width 317 height 41
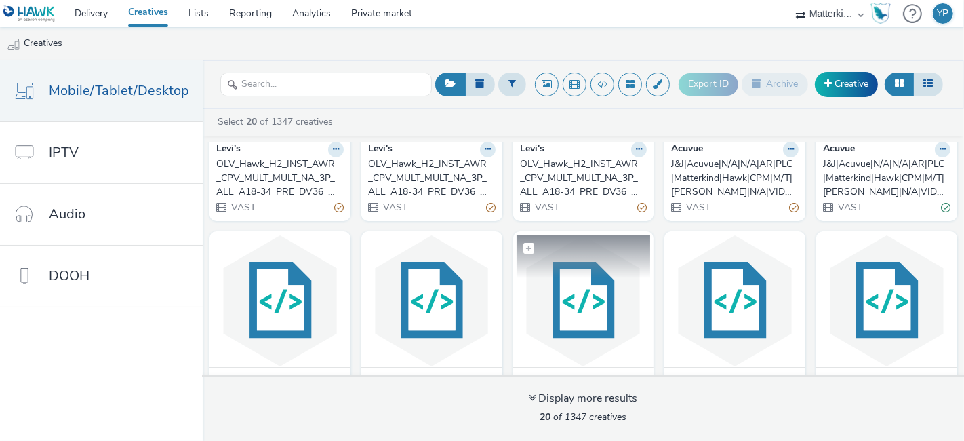
scroll to position [75, 0]
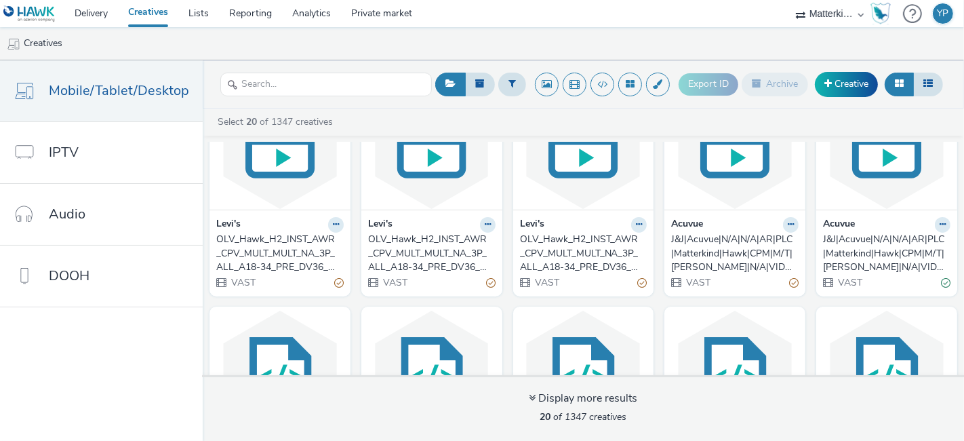
click at [724, 258] on div "J&J|Acuvue|N/A|N/A|AR|PLC|Matterkind|Hawk|CPM|M/T|[PERSON_NAME]|N/A|VID|VAST|20…" at bounding box center [732, 253] width 122 height 41
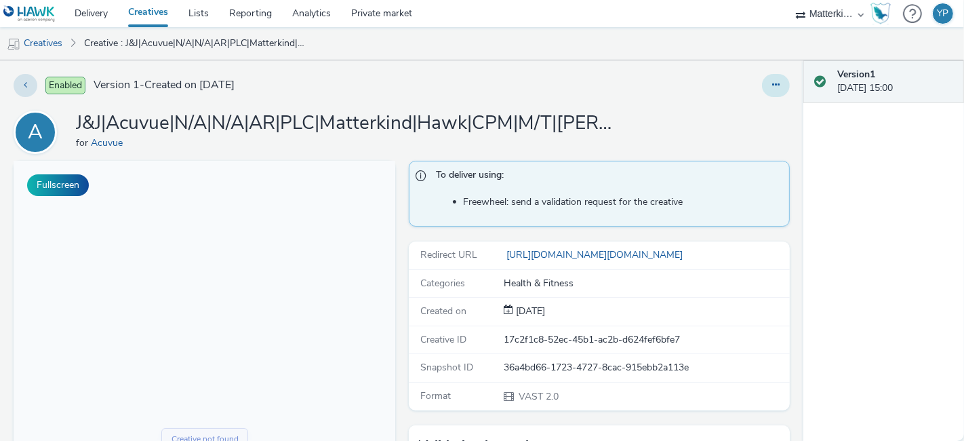
click at [762, 94] on button at bounding box center [776, 85] width 28 height 23
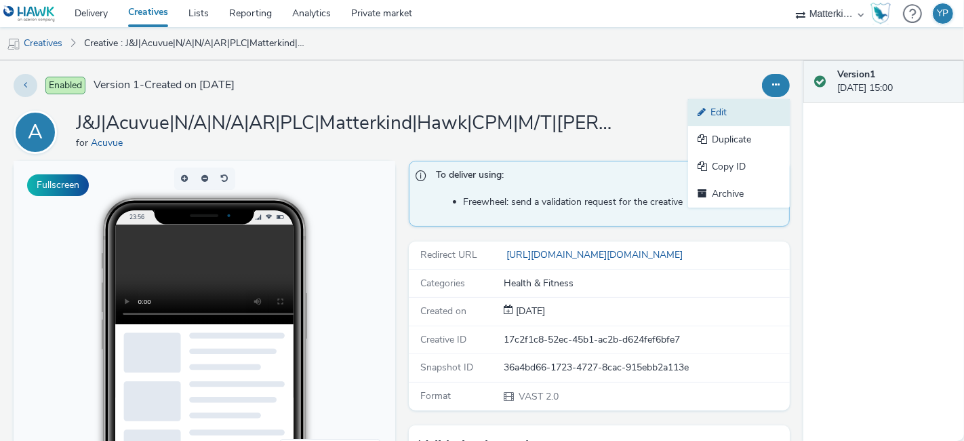
click at [742, 104] on link "Edit" at bounding box center [739, 112] width 102 height 27
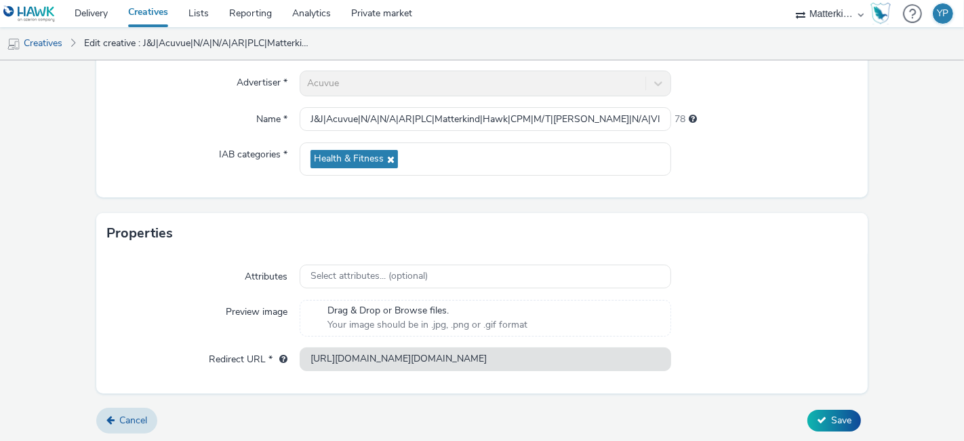
scroll to position [356, 0]
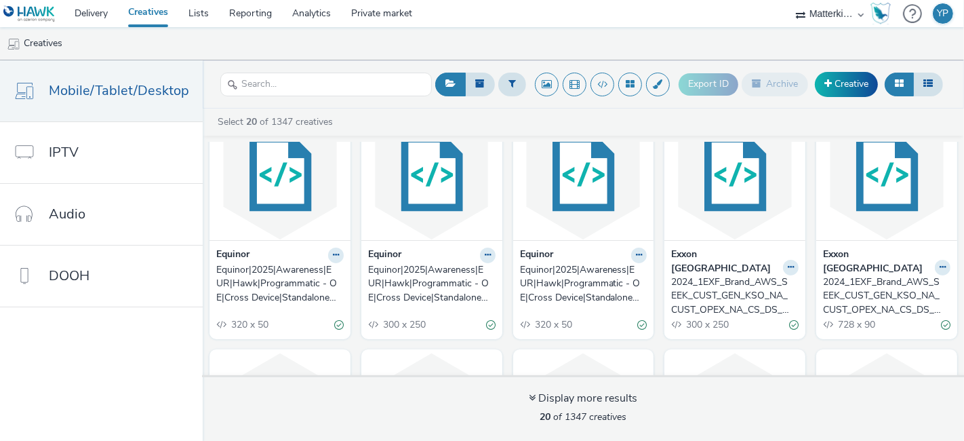
scroll to position [301, 0]
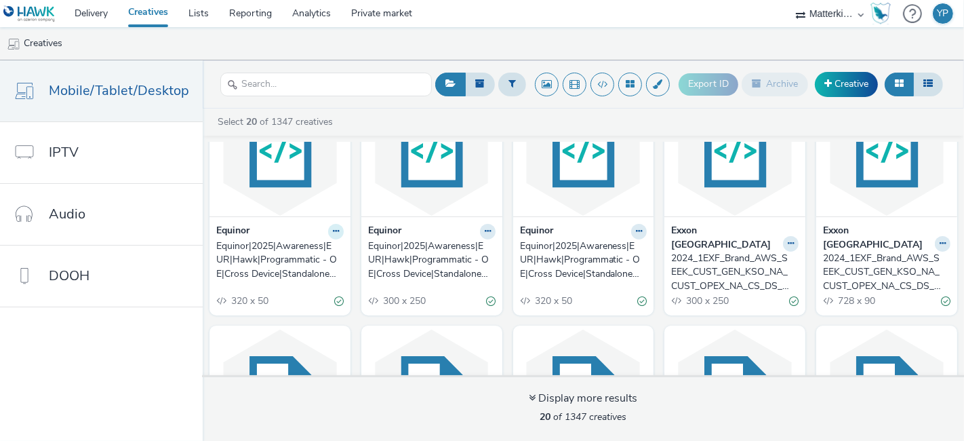
click at [333, 227] on icon at bounding box center [336, 231] width 6 height 8
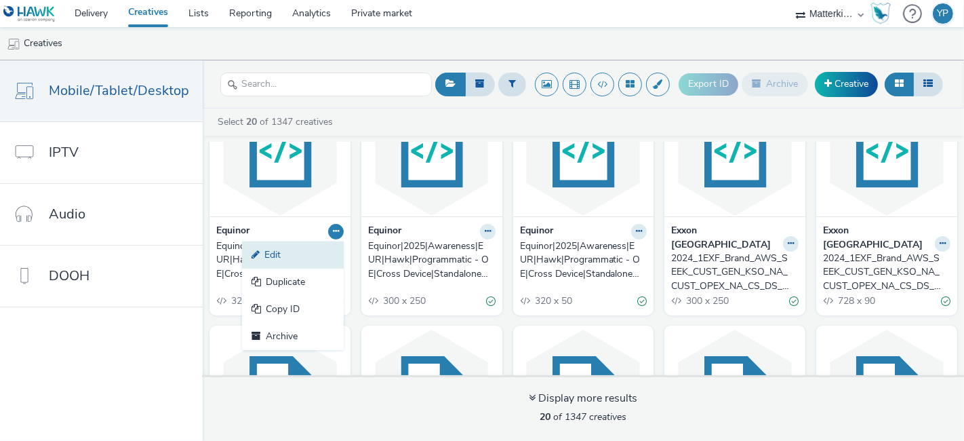
click at [290, 246] on link "Edit" at bounding box center [293, 254] width 102 height 27
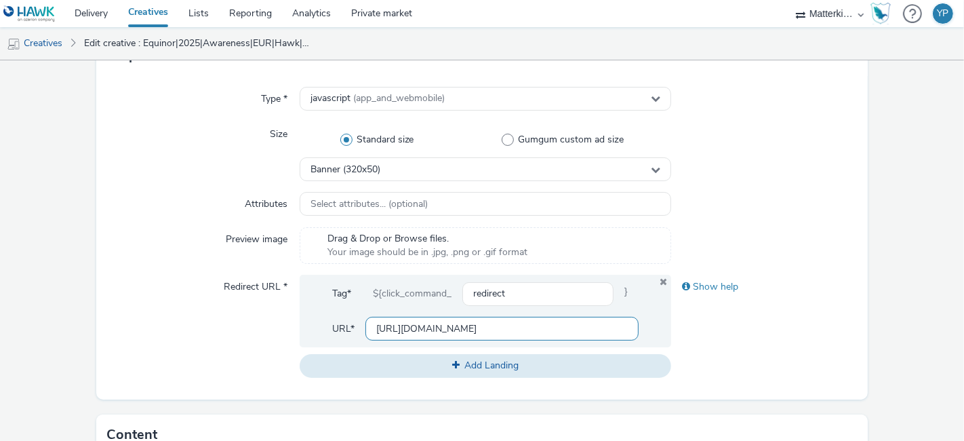
scroll to position [0, 1217]
drag, startPoint x: 570, startPoint y: 326, endPoint x: 720, endPoint y: 324, distance: 150.6
click at [720, 324] on div "Redirect URL * Tag* ${click_command_ redirect } URL* [URL][DOMAIN_NAME] Add Lan…" at bounding box center [482, 326] width 750 height 102
click at [720, 324] on div "Show help" at bounding box center [764, 326] width 186 height 102
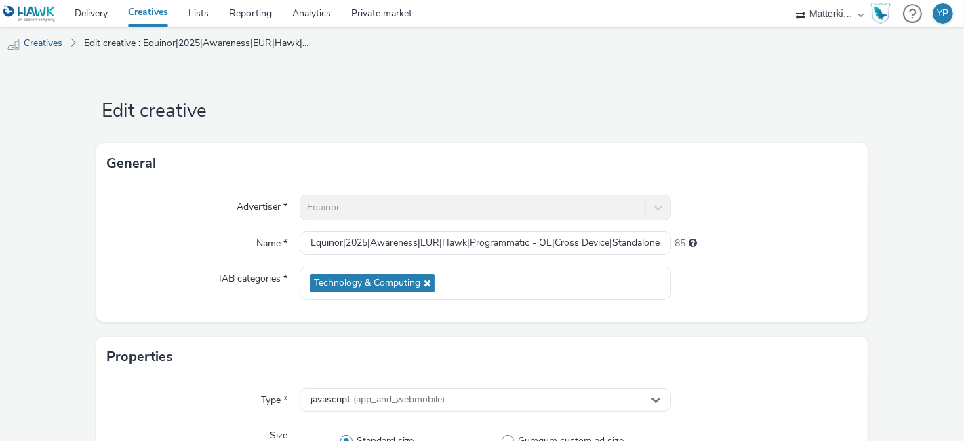
click at [431, 217] on div "Equinor" at bounding box center [486, 208] width 372 height 26
click at [410, 247] on input "Equinor|2025|Awareness|EUR|Hawk|Programmatic - OE|Cross Device|Standalone|Web|R…" at bounding box center [486, 243] width 372 height 24
drag, startPoint x: 506, startPoint y: 235, endPoint x: 854, endPoint y: 245, distance: 348.7
click at [854, 245] on div "Advertiser * Equinor Name * Equinor|2025|Awareness|EUR|Hawk|Programmatic - OE|C…" at bounding box center [482, 253] width 772 height 138
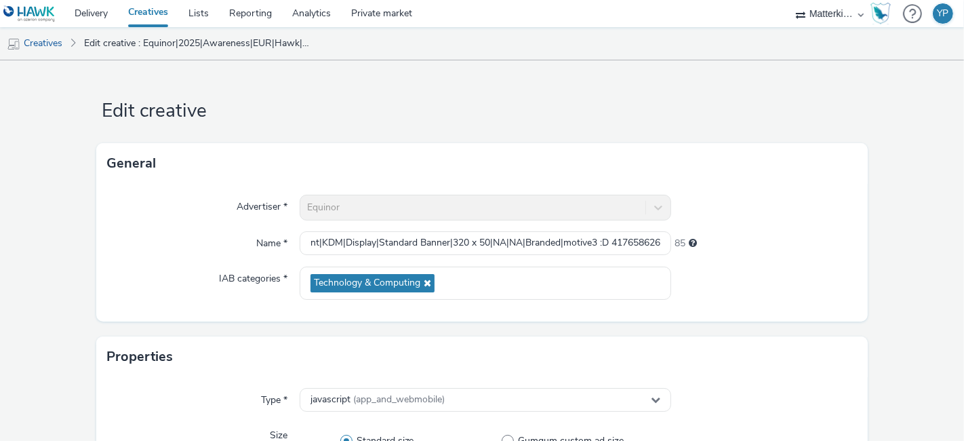
click at [782, 248] on div "85" at bounding box center [764, 240] width 186 height 19
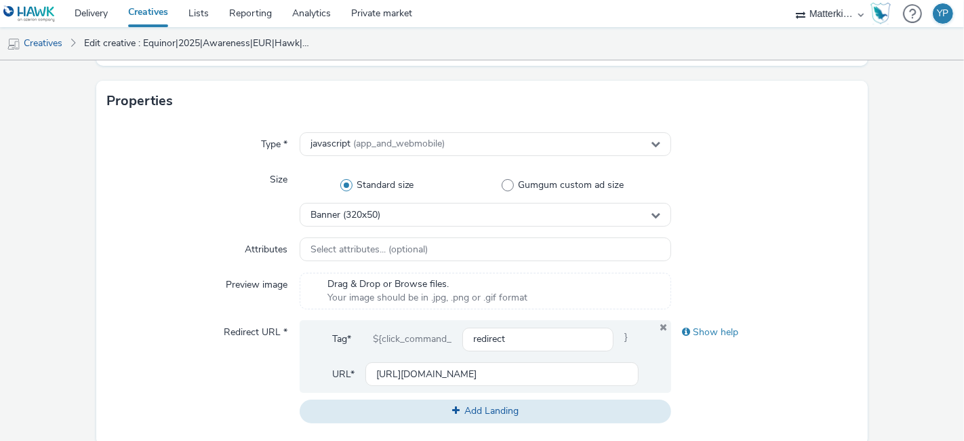
scroll to position [301, 0]
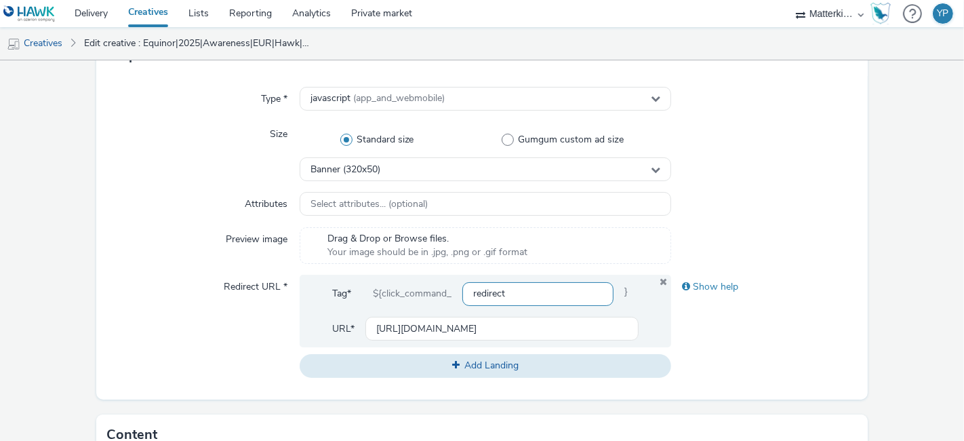
click at [525, 296] on input "redirect" at bounding box center [537, 294] width 151 height 24
drag, startPoint x: 372, startPoint y: 324, endPoint x: 678, endPoint y: 330, distance: 305.9
click at [678, 330] on div "Redirect URL * Tag* ${click_command_ redirect } URL* [URL][DOMAIN_NAME] Add Lan…" at bounding box center [482, 326] width 750 height 102
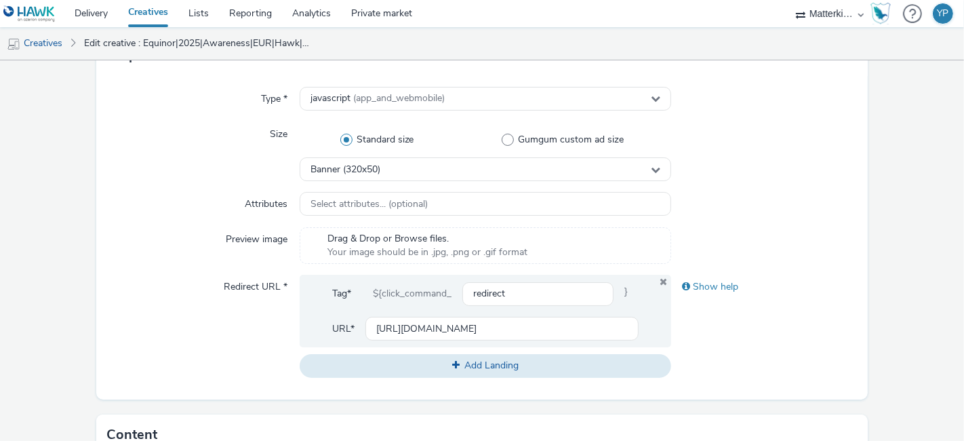
click at [839, 318] on div "Show help" at bounding box center [764, 326] width 186 height 102
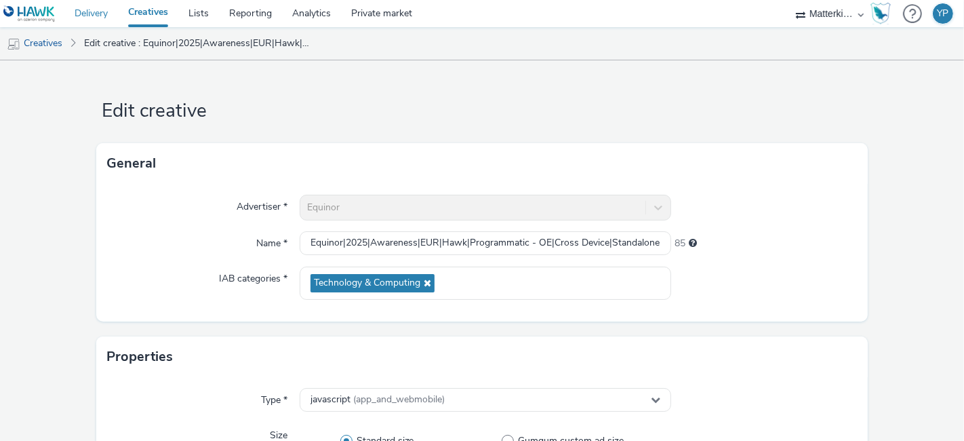
click at [94, 12] on link "Delivery" at bounding box center [91, 13] width 54 height 27
